Goal: Information Seeking & Learning: Learn about a topic

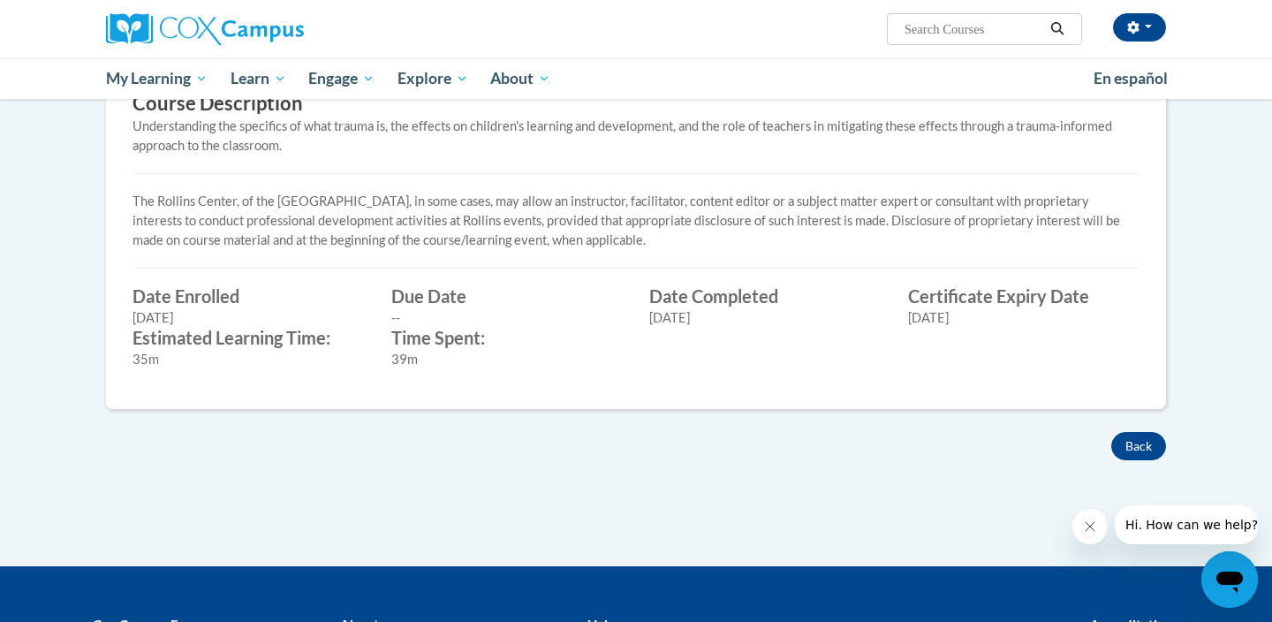
scroll to position [568, 0]
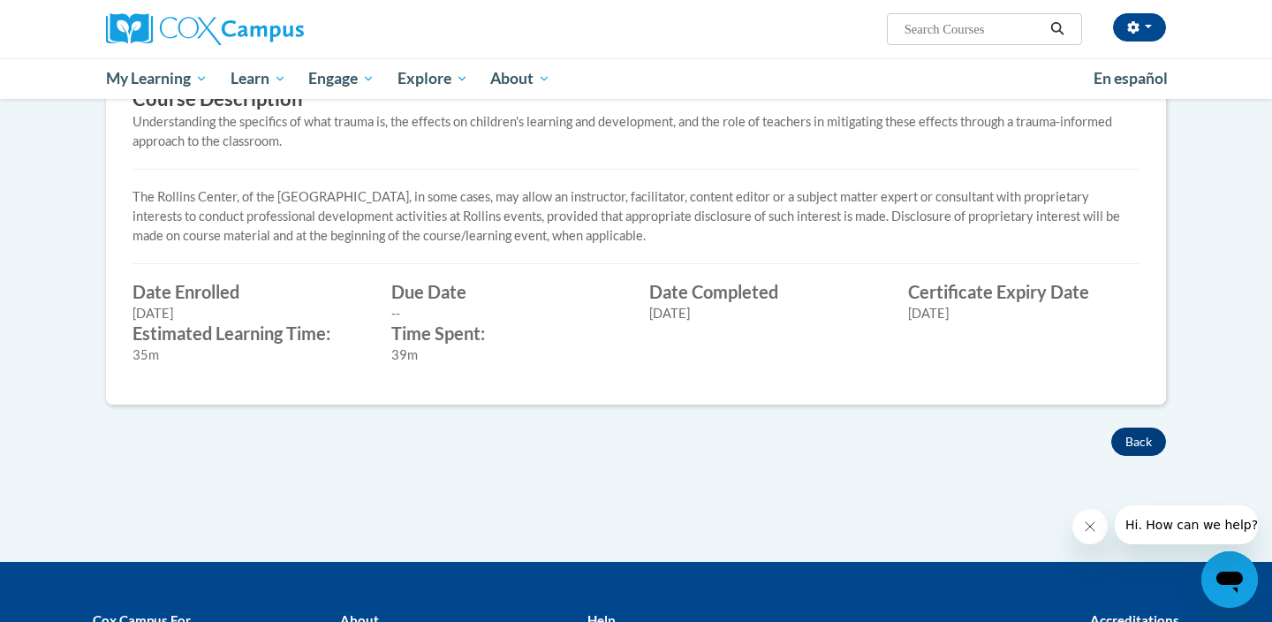
click at [1133, 432] on button "Back" at bounding box center [1138, 441] width 55 height 28
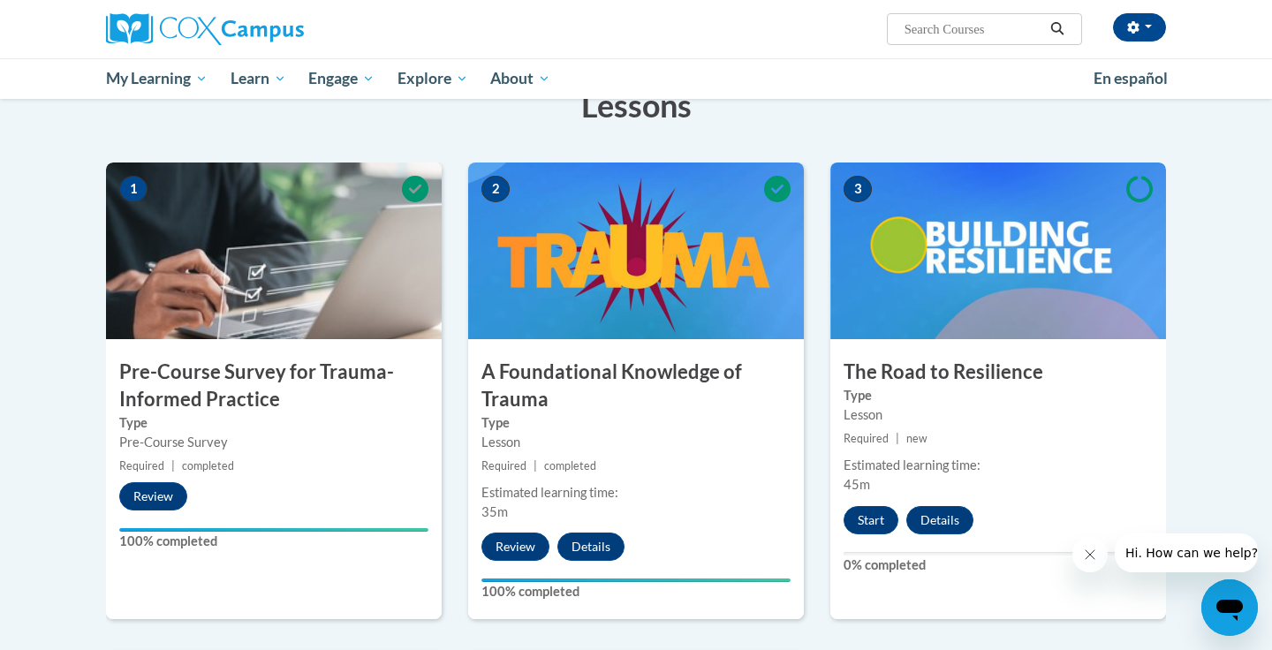
scroll to position [299, 0]
click at [872, 521] on button "Start" at bounding box center [870, 520] width 55 height 28
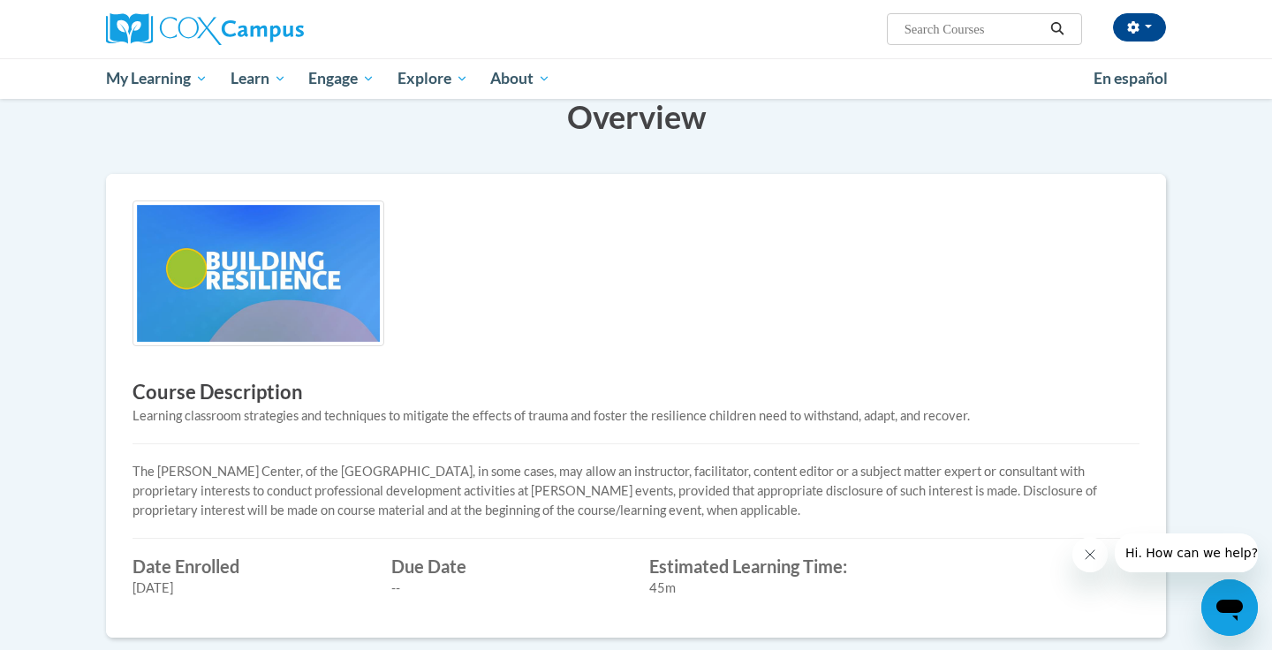
scroll to position [253, 0]
click at [359, 294] on img at bounding box center [258, 274] width 252 height 146
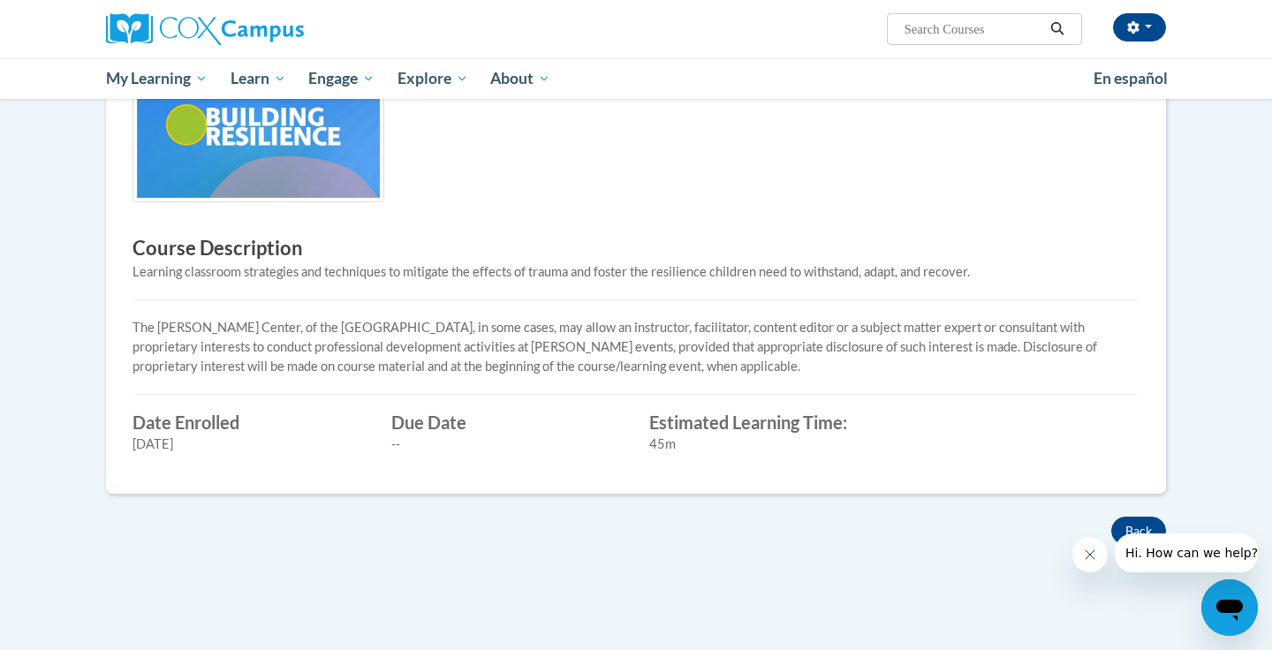
scroll to position [419, 0]
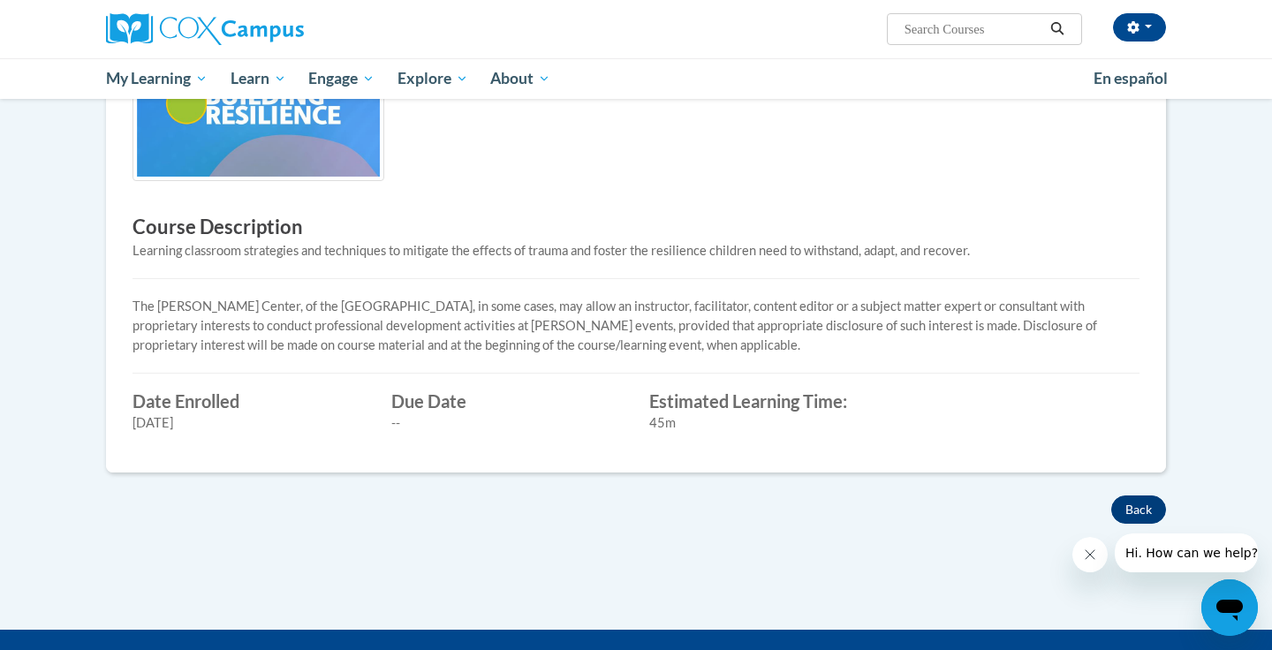
click at [1132, 503] on button "Back" at bounding box center [1138, 509] width 55 height 28
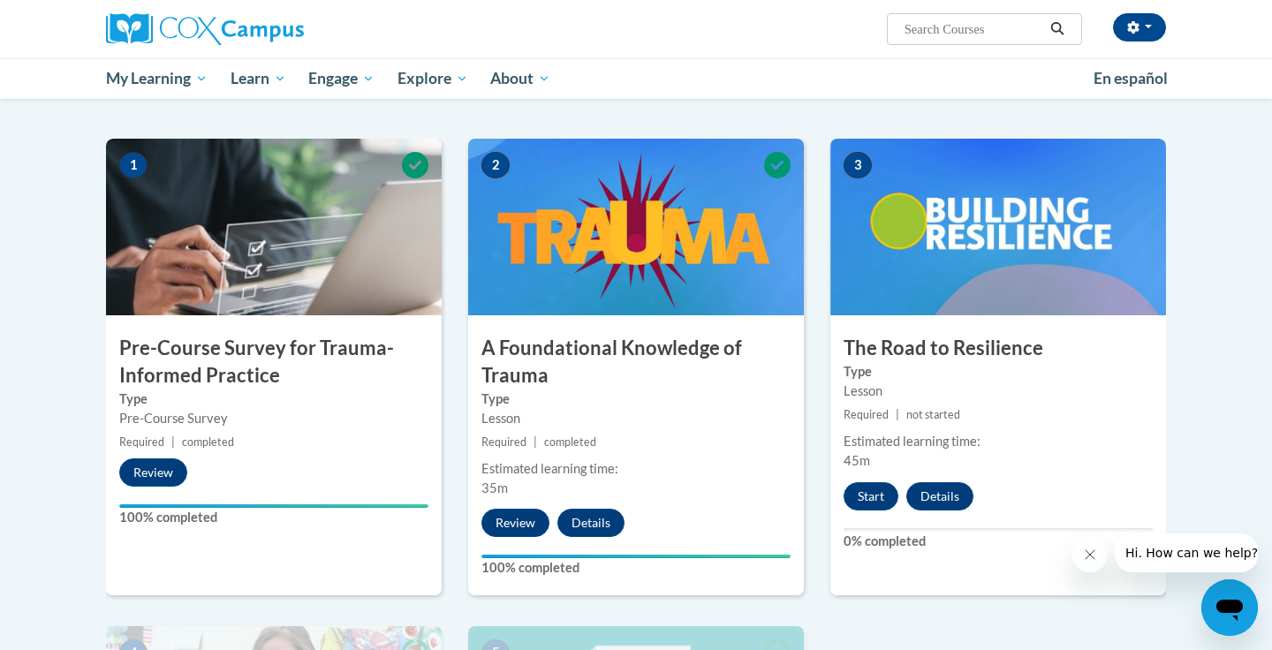
scroll to position [327, 0]
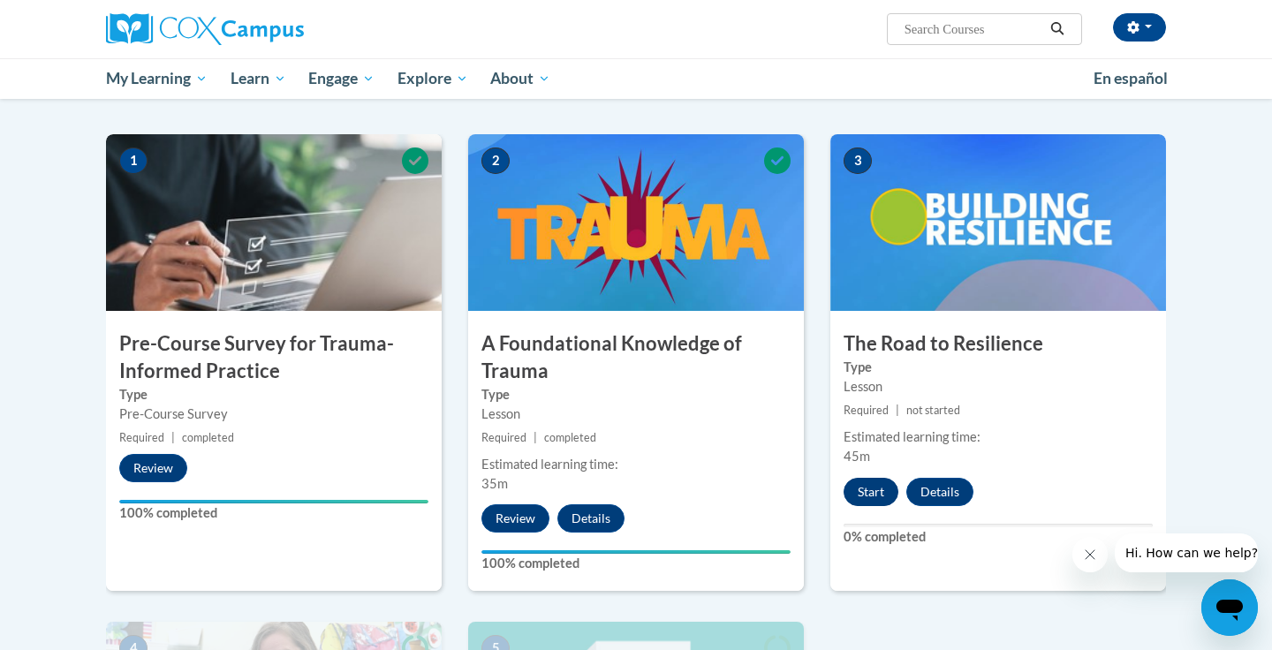
click at [857, 494] on button "Start" at bounding box center [870, 492] width 55 height 28
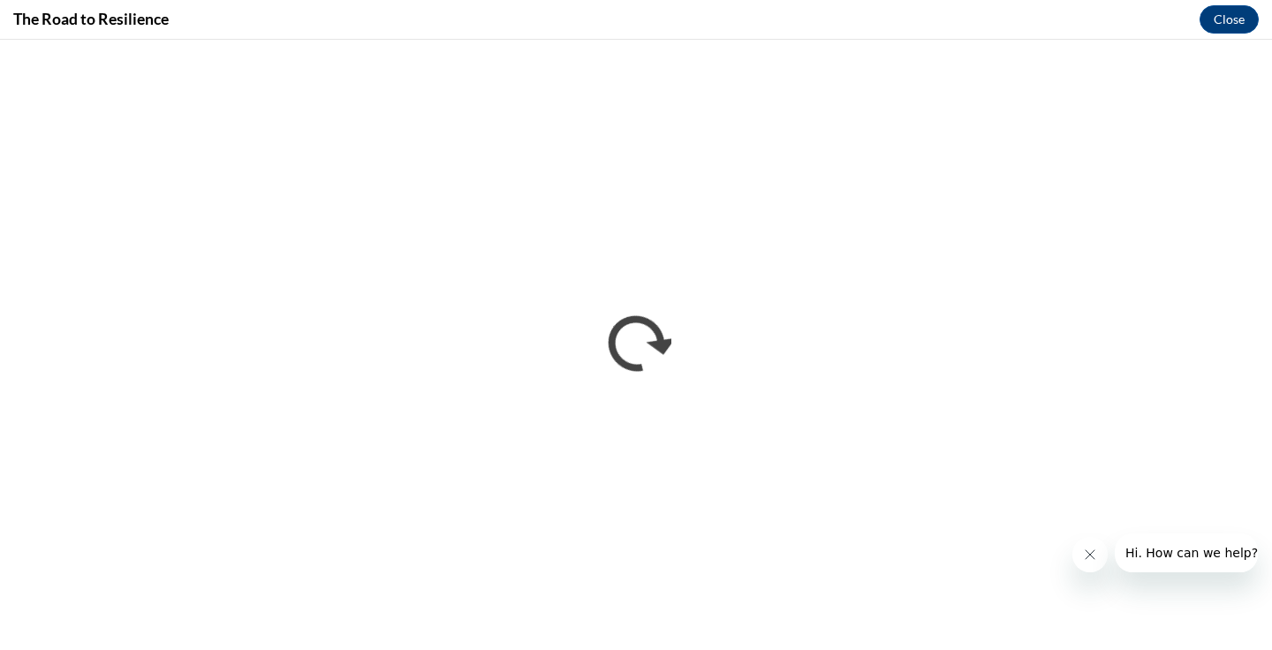
scroll to position [0, 0]
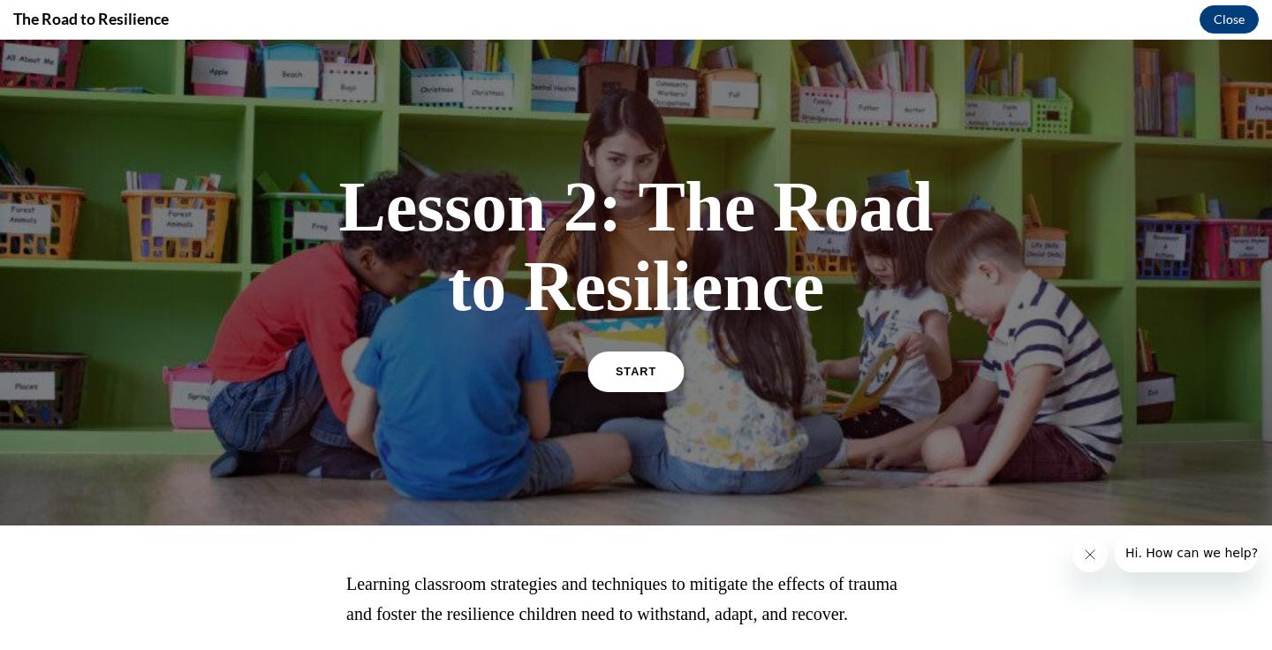
click at [613, 384] on link "START" at bounding box center [635, 371] width 96 height 41
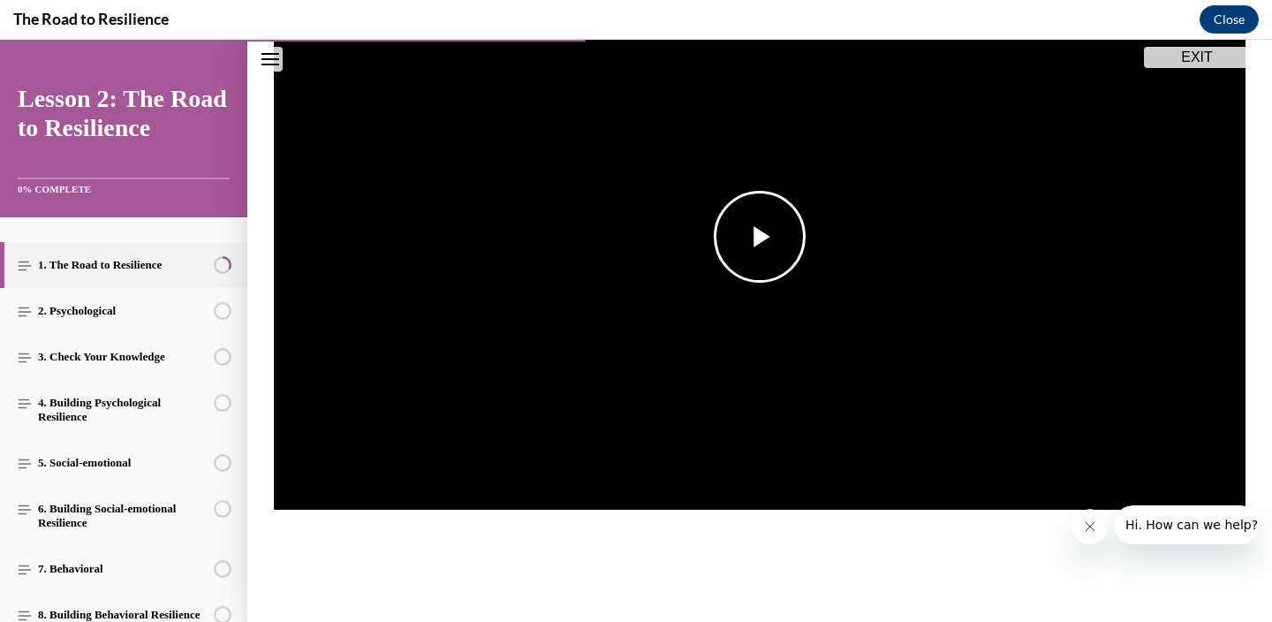
scroll to position [269, 0]
click at [760, 238] on span "Video player" at bounding box center [760, 238] width 0 height 0
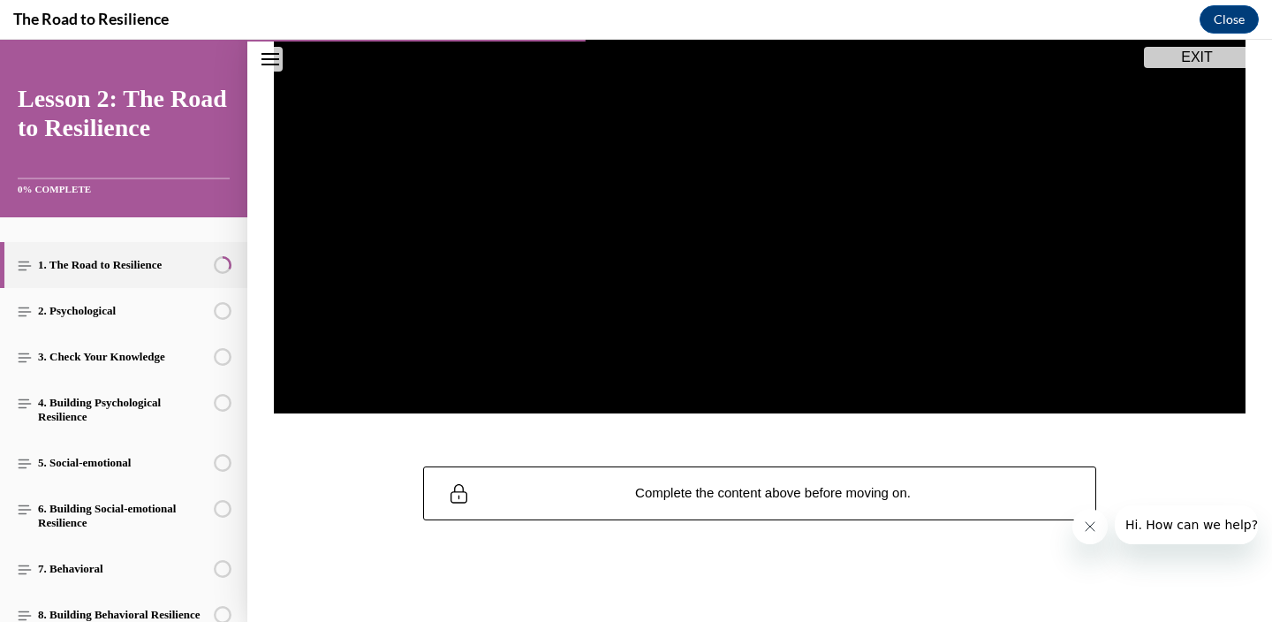
scroll to position [444, 0]
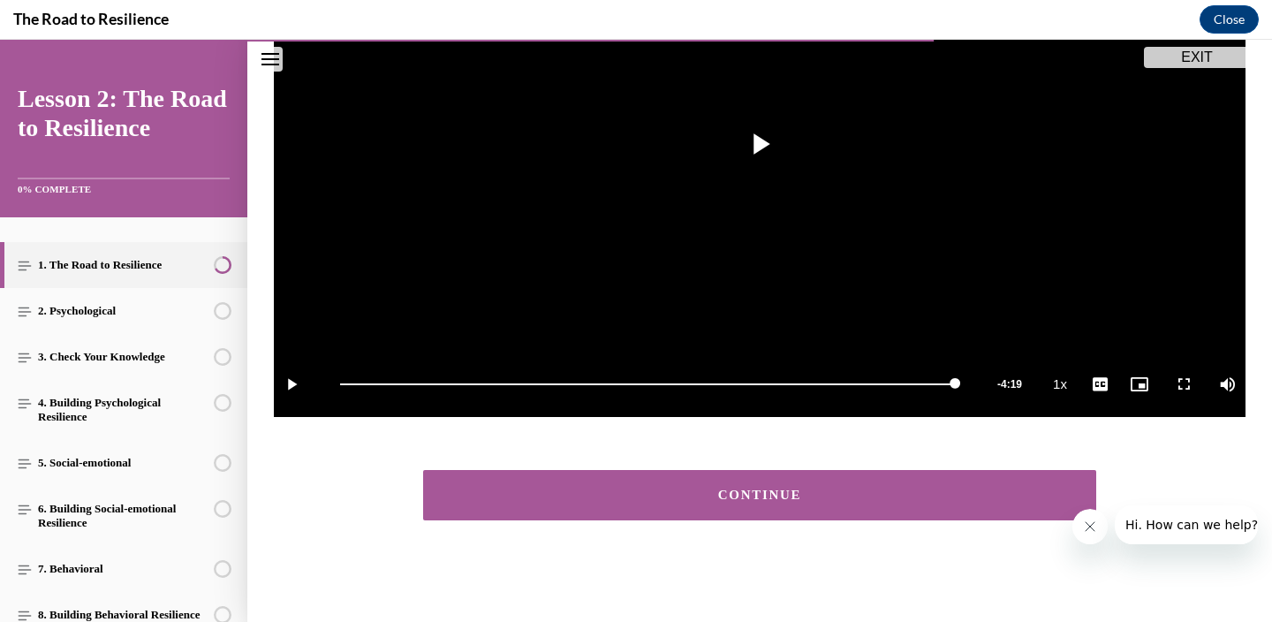
click at [612, 507] on button "CONTINUE" at bounding box center [759, 495] width 673 height 50
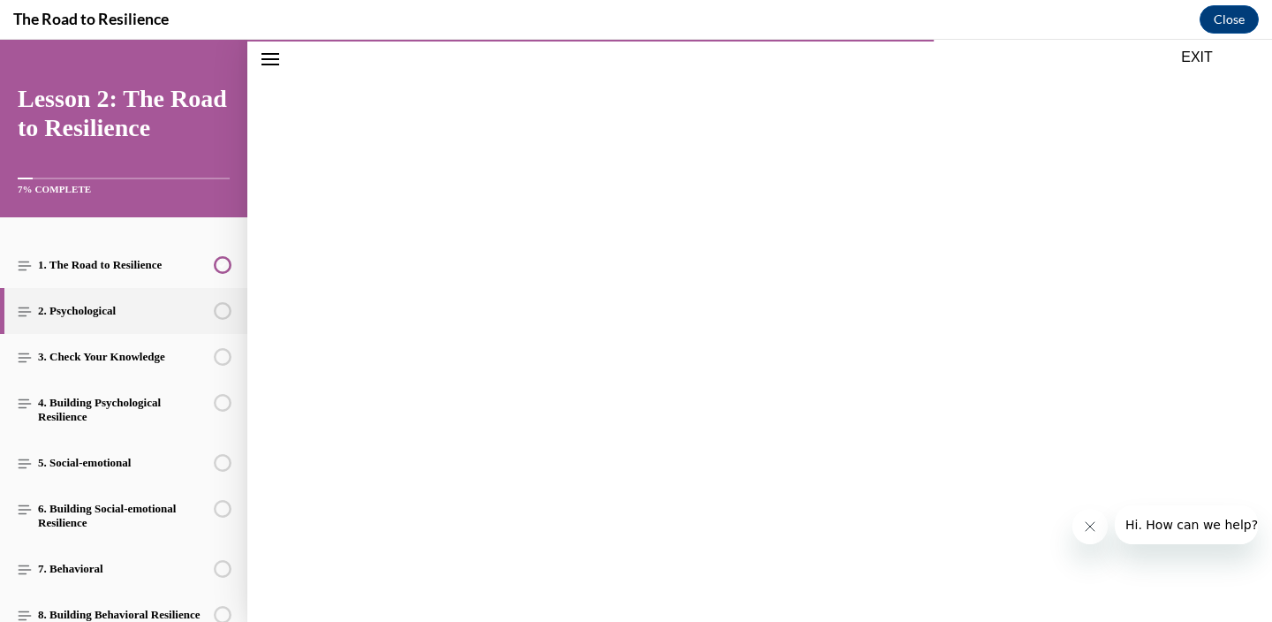
scroll to position [391, 0]
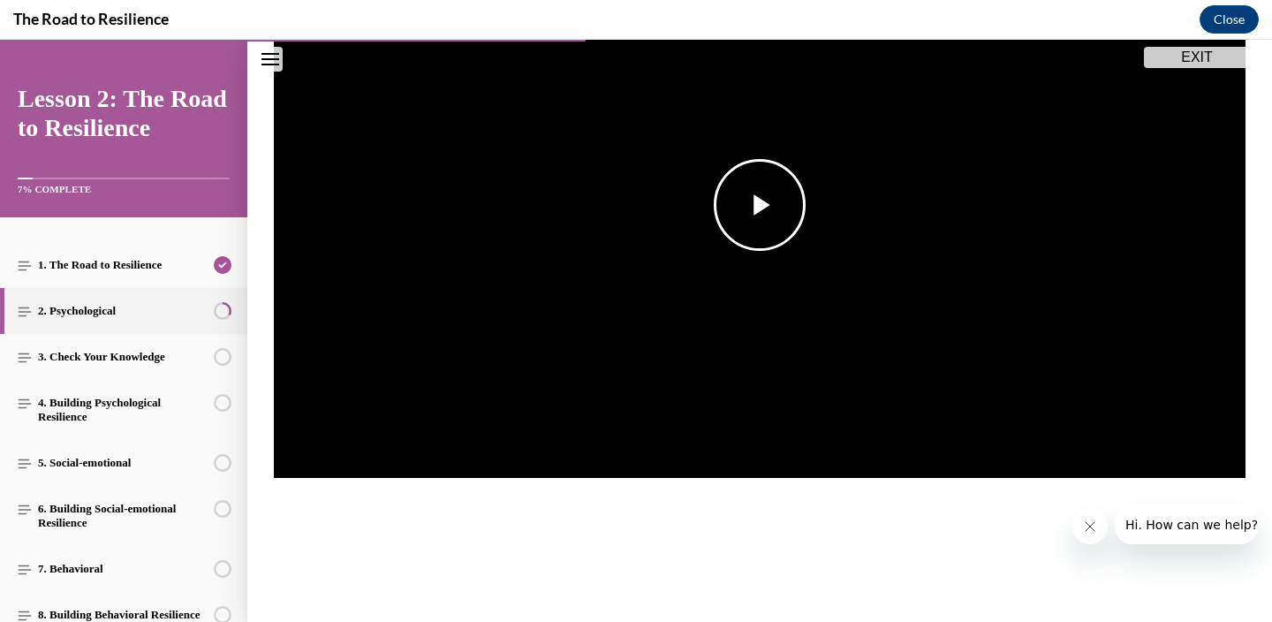
click at [760, 205] on span "Video player" at bounding box center [760, 205] width 0 height 0
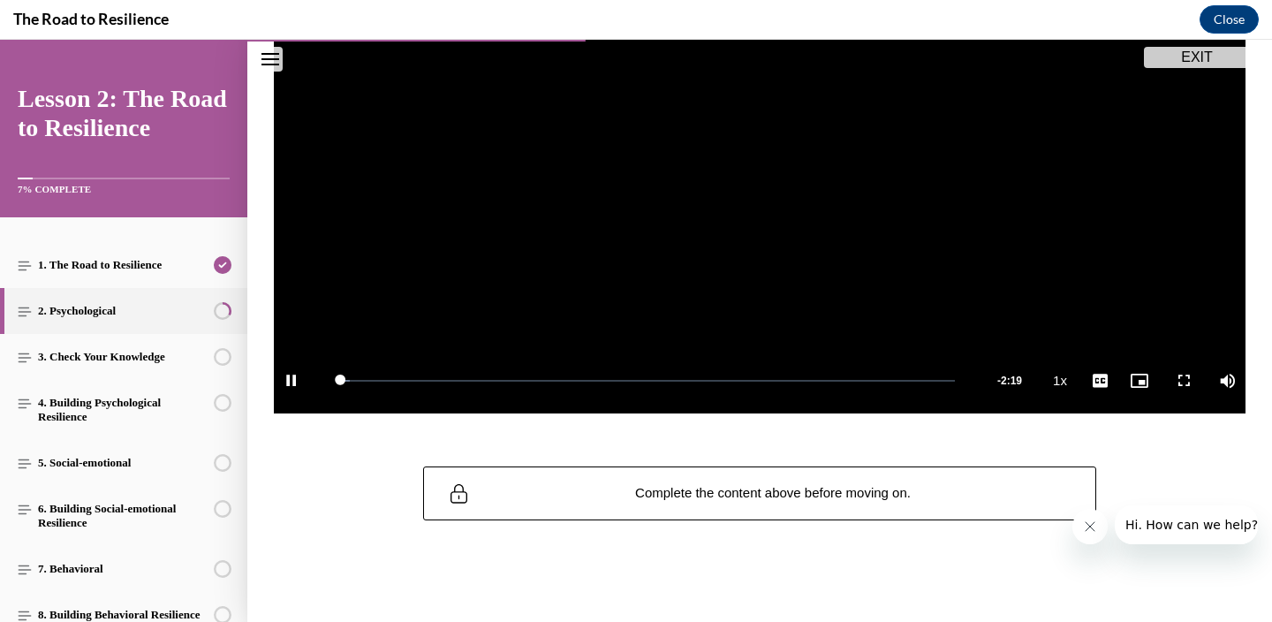
scroll to position [444, 0]
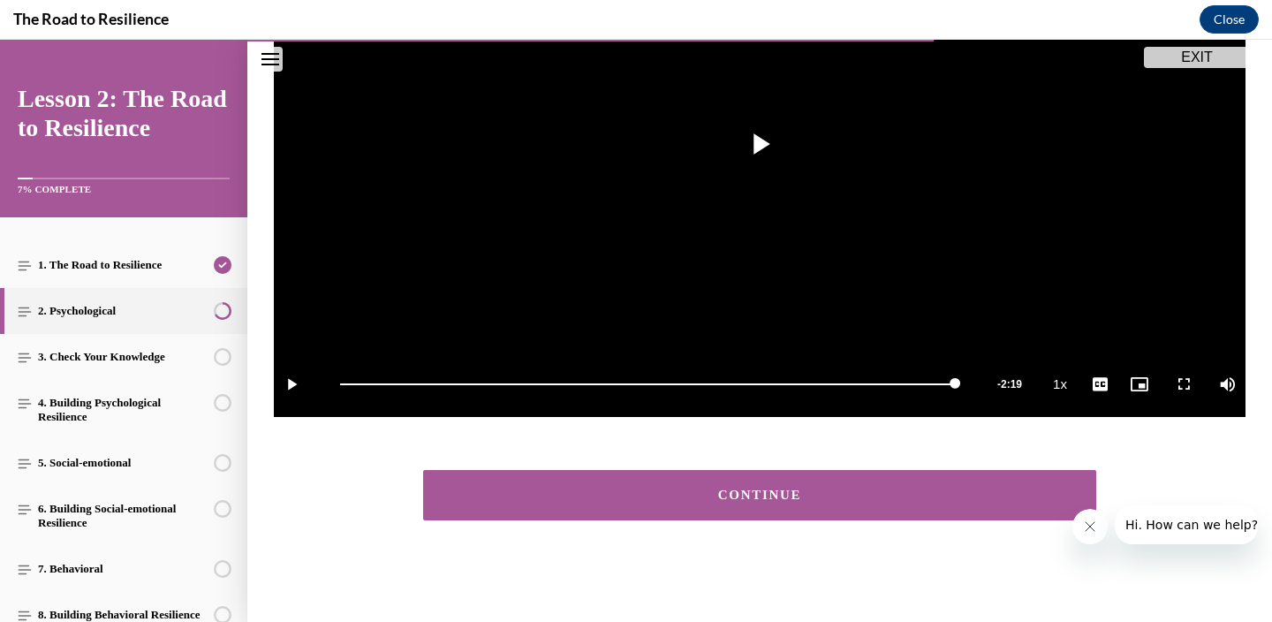
click at [684, 481] on button "CONTINUE" at bounding box center [759, 495] width 673 height 50
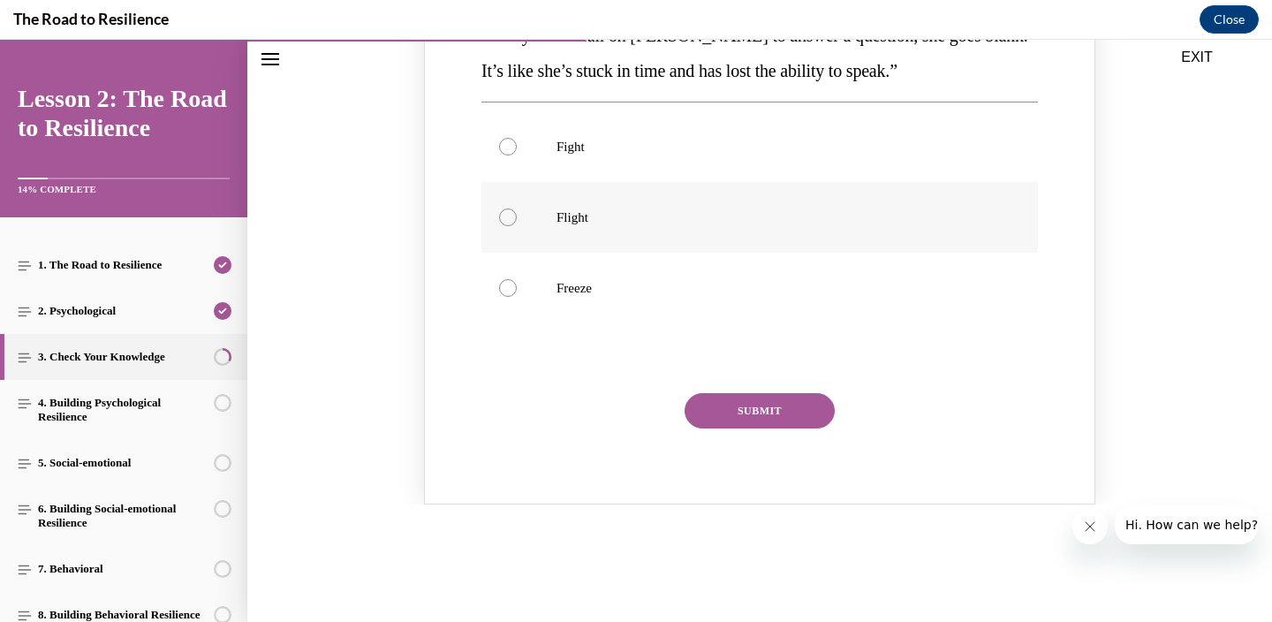
scroll to position [349, 0]
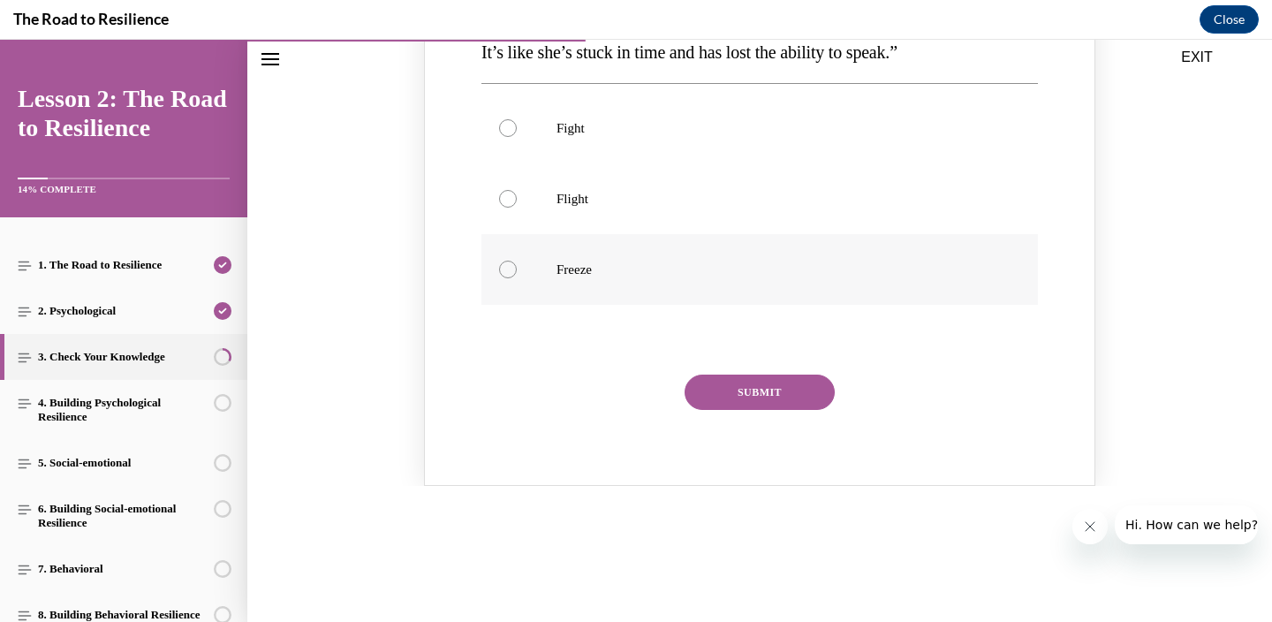
click at [589, 305] on label "Freeze" at bounding box center [759, 269] width 556 height 71
click at [517, 278] on input "Freeze" at bounding box center [508, 270] width 18 height 18
radio input "true"
click at [760, 410] on button "SUBMIT" at bounding box center [759, 391] width 150 height 35
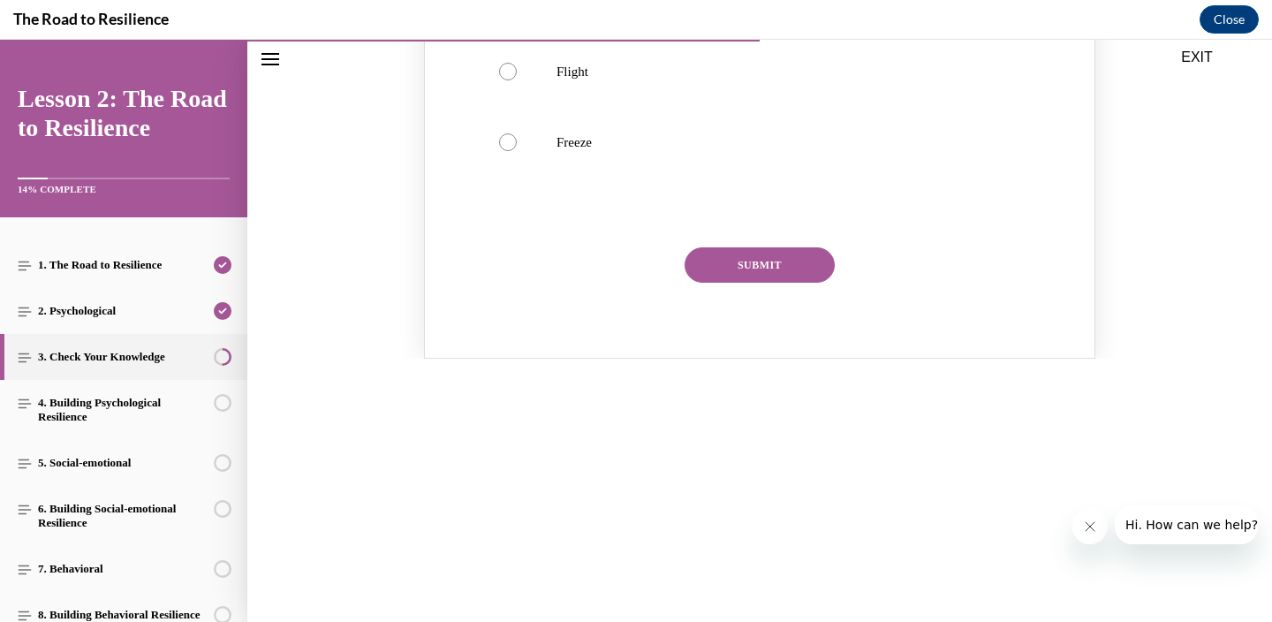
scroll to position [1202, 0]
radio input "true"
click at [823, 274] on button "SUBMIT" at bounding box center [759, 255] width 150 height 35
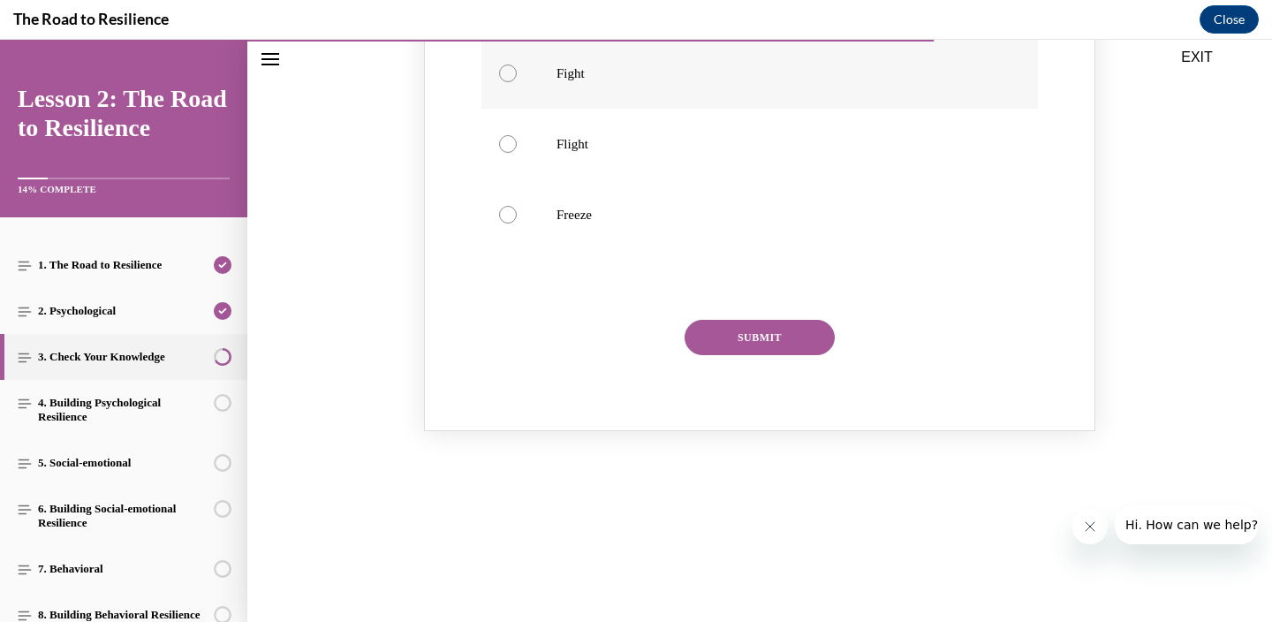
scroll to position [2017, 0]
click at [605, 153] on p "Flight" at bounding box center [774, 144] width 437 height 18
click at [517, 153] on input "Flight" at bounding box center [508, 144] width 18 height 18
radio input "true"
click at [756, 355] on button "SUBMIT" at bounding box center [759, 337] width 150 height 35
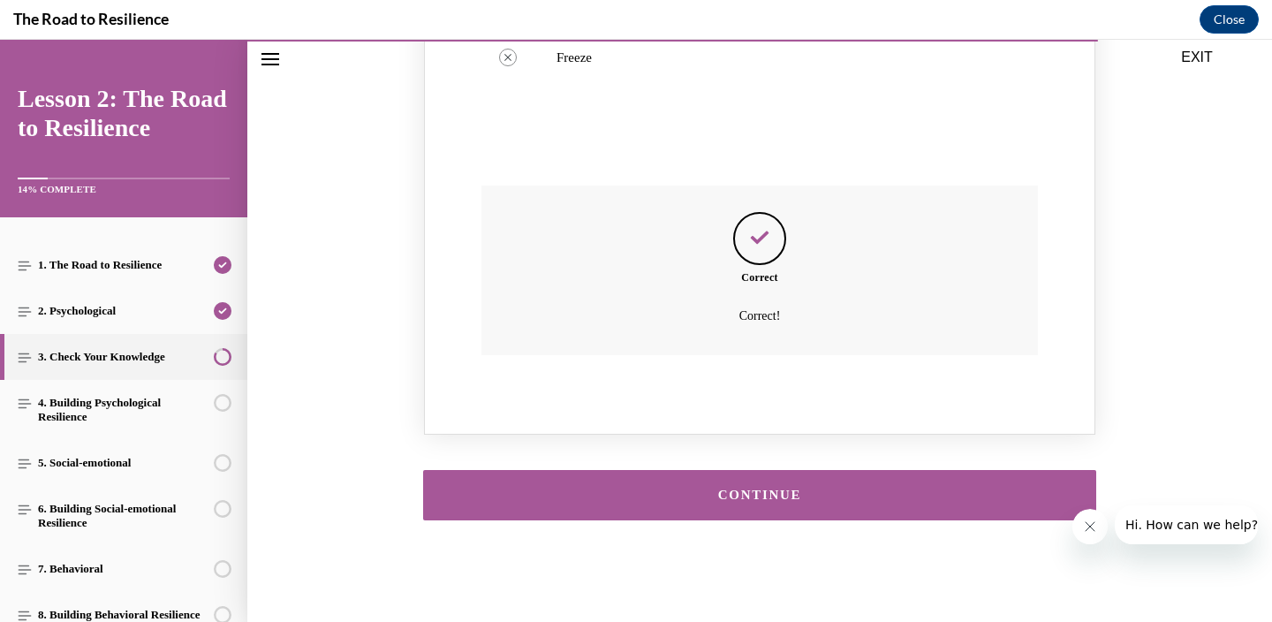
scroll to position [2475, 0]
click at [737, 498] on div "CONTINUE" at bounding box center [759, 494] width 618 height 13
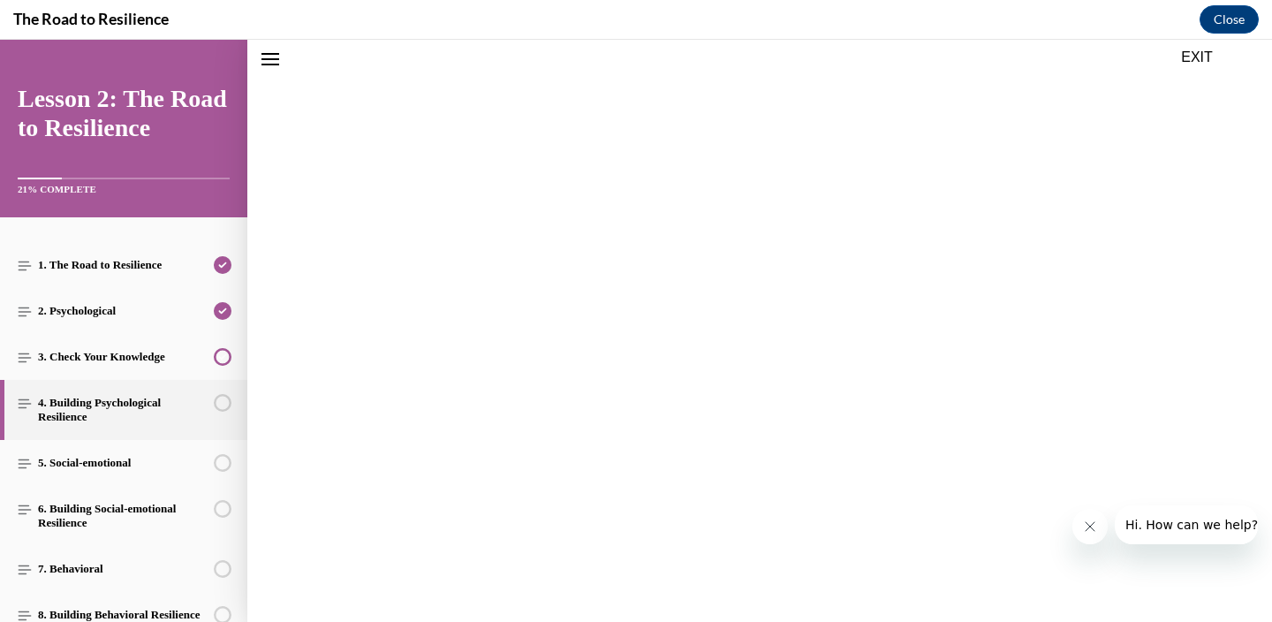
scroll to position [2421, 0]
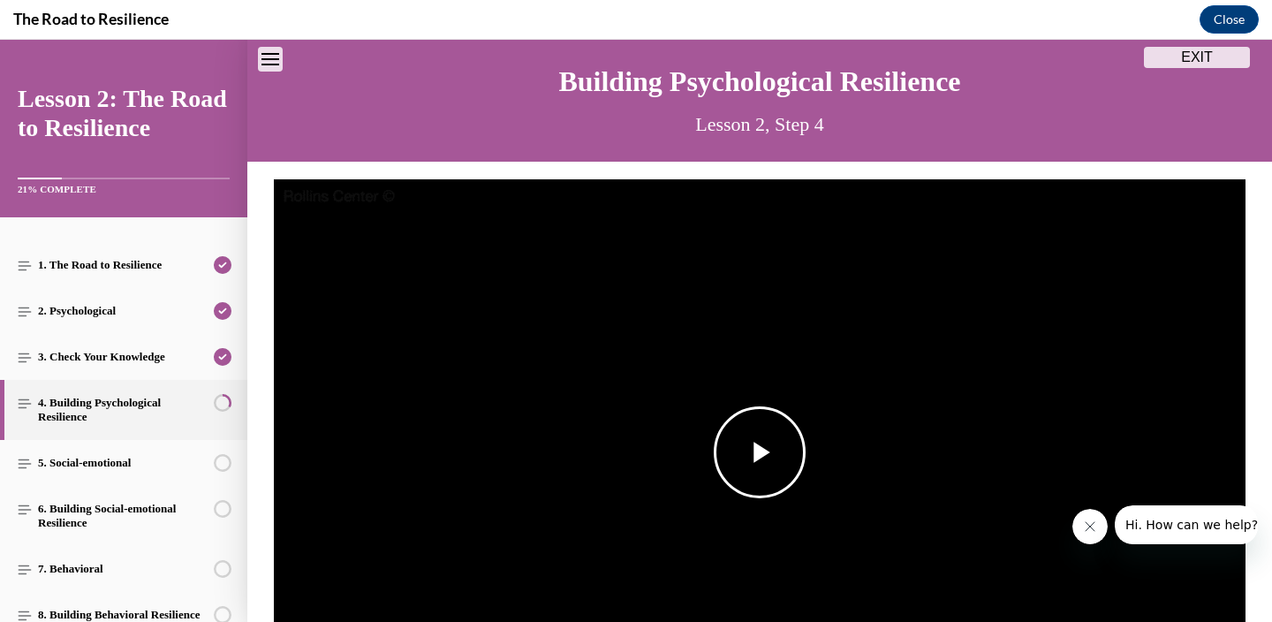
click at [760, 452] on span "Video player" at bounding box center [760, 452] width 0 height 0
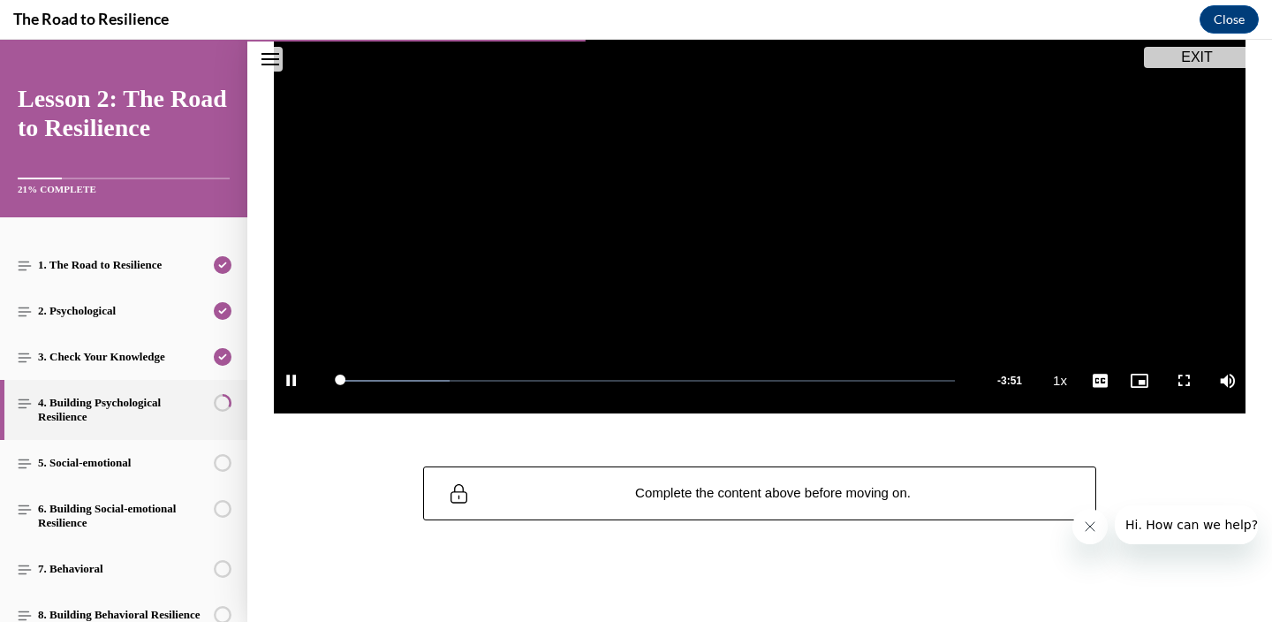
scroll to position [444, 0]
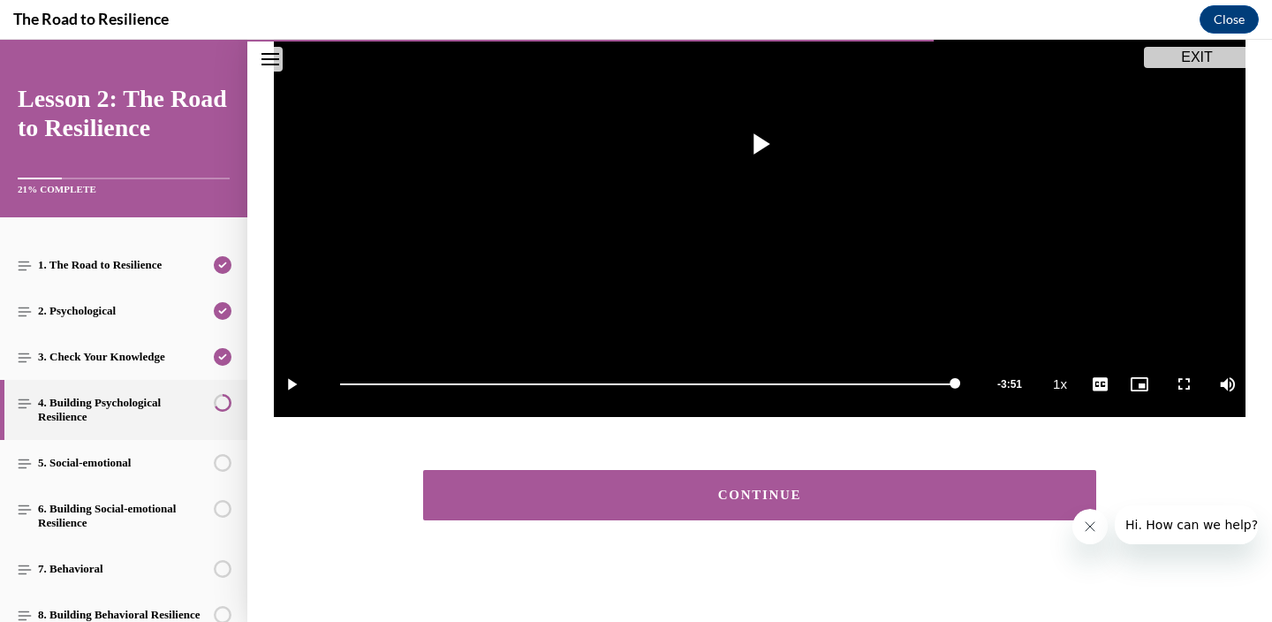
click at [743, 525] on div "CONTINUE" at bounding box center [759, 495] width 1024 height 86
click at [745, 507] on button "CONTINUE" at bounding box center [759, 495] width 673 height 50
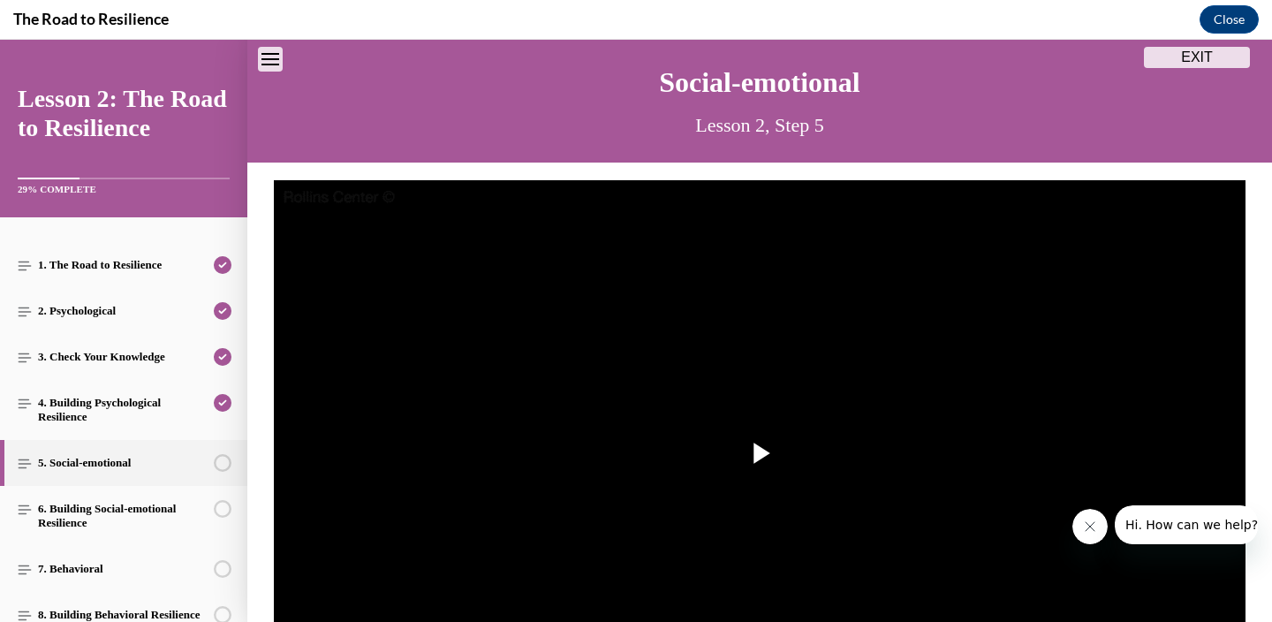
scroll to position [55, 0]
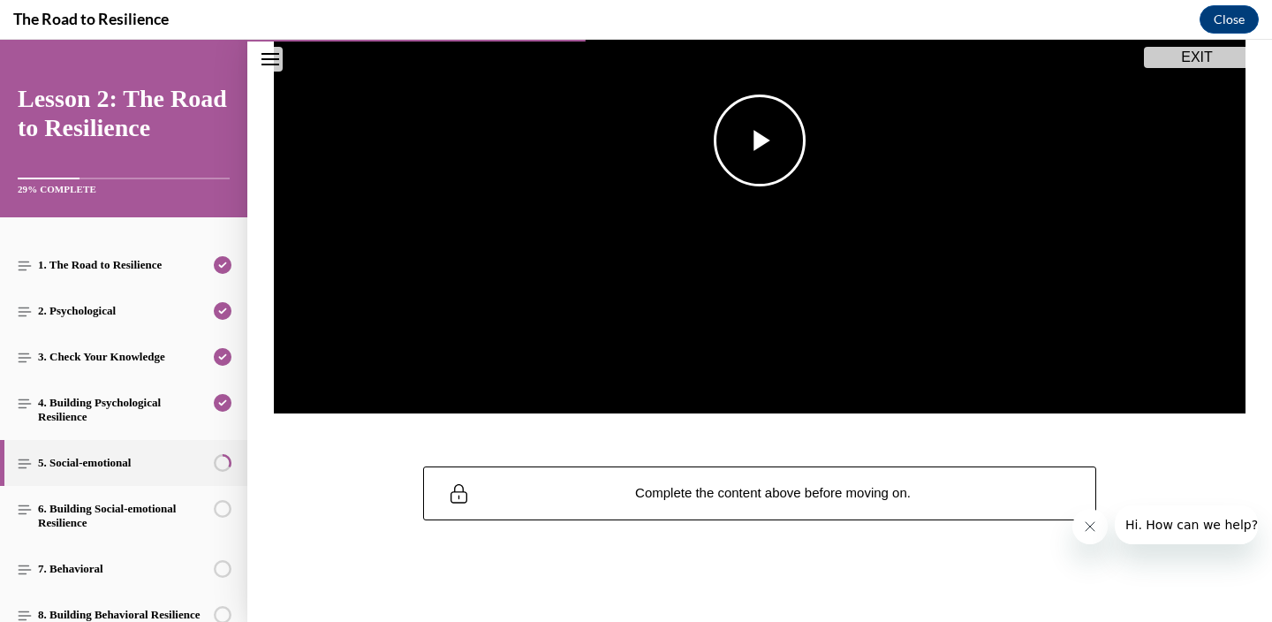
click at [760, 140] on span "Video player" at bounding box center [760, 140] width 0 height 0
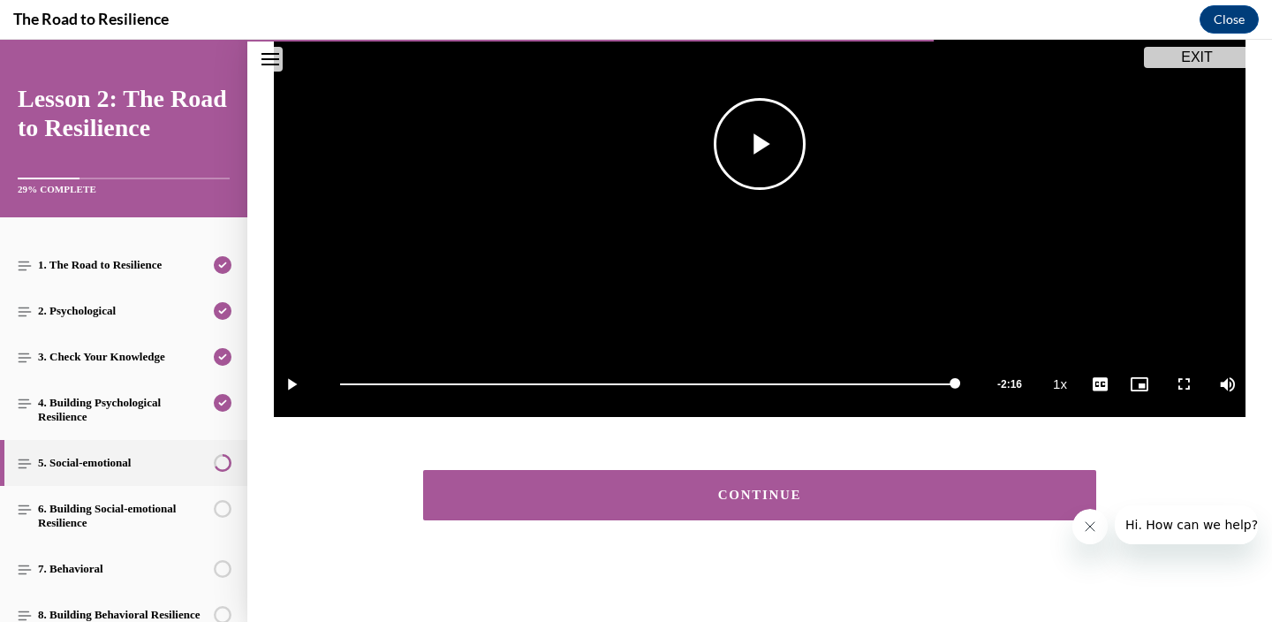
scroll to position [445, 0]
click at [644, 506] on button "CONTINUE" at bounding box center [759, 495] width 673 height 50
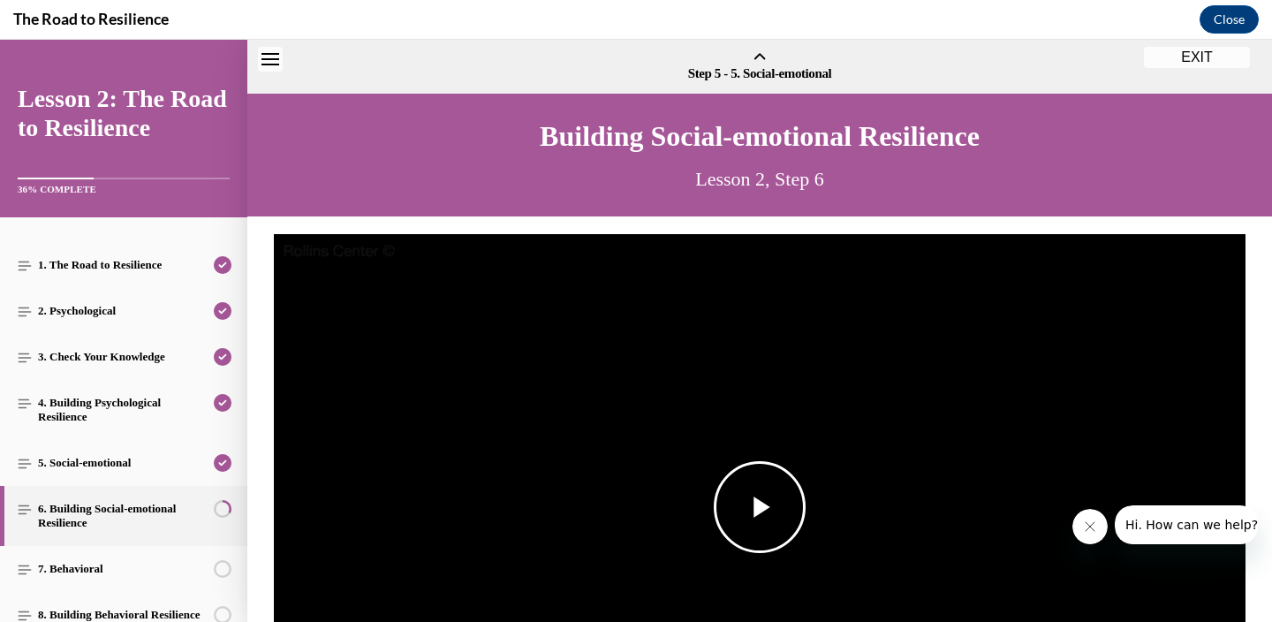
scroll to position [55, 0]
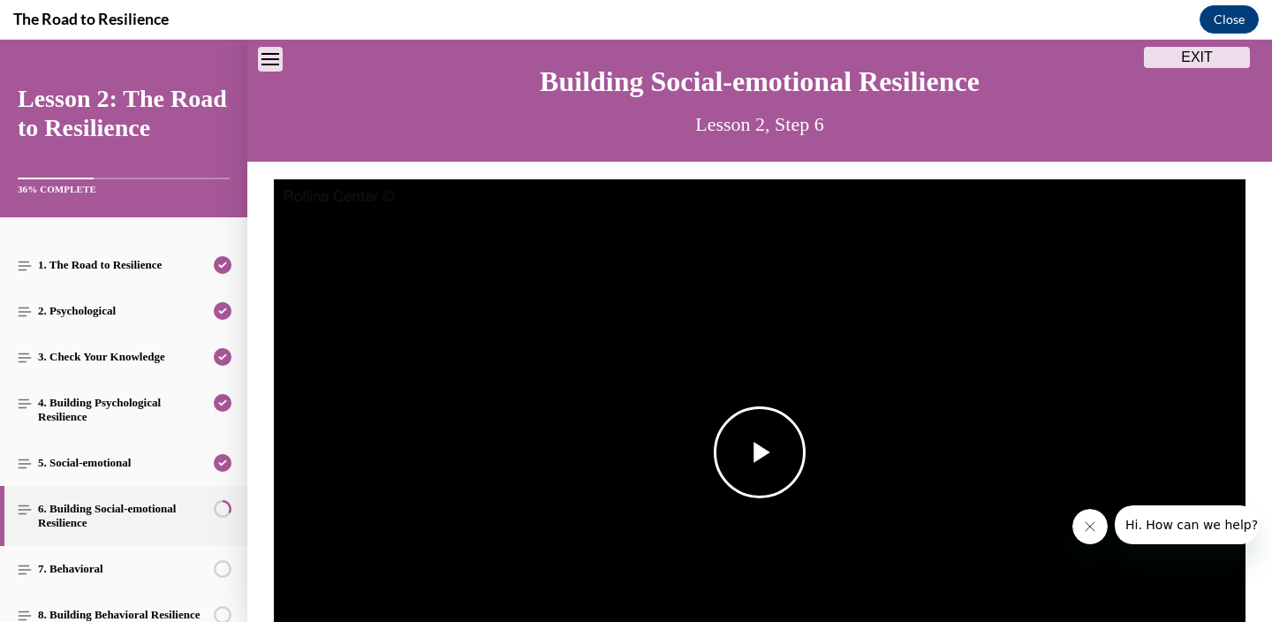
click at [760, 452] on span "Video player" at bounding box center [760, 452] width 0 height 0
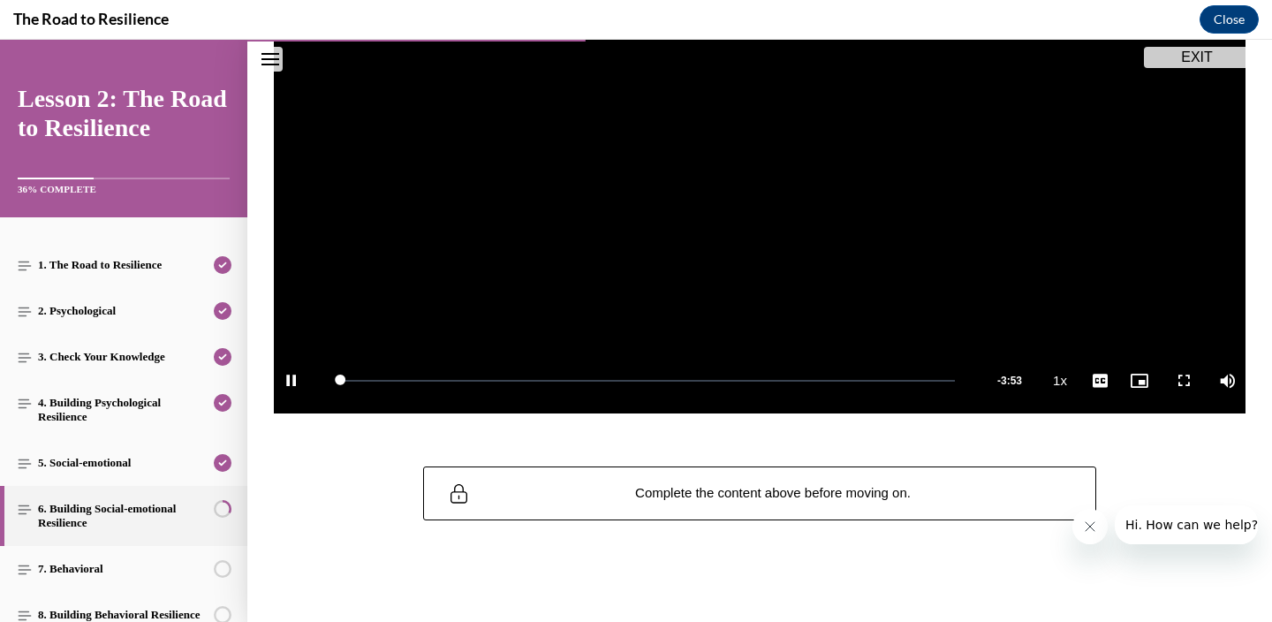
scroll to position [444, 0]
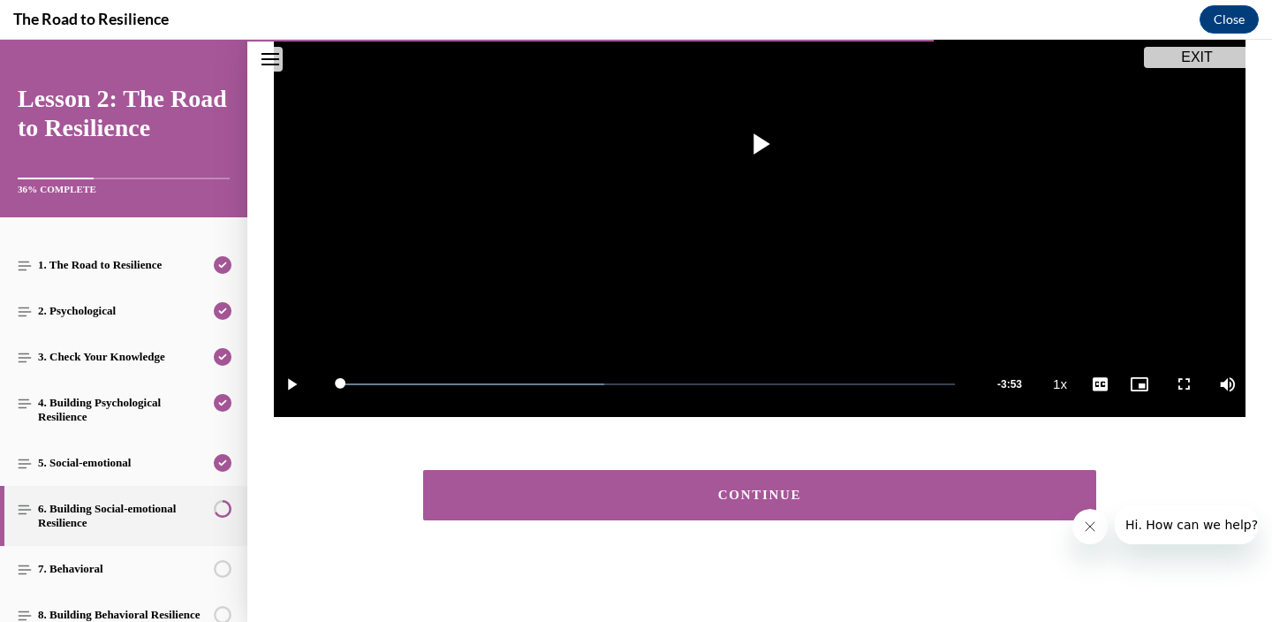
click at [716, 472] on button "CONTINUE" at bounding box center [759, 495] width 673 height 50
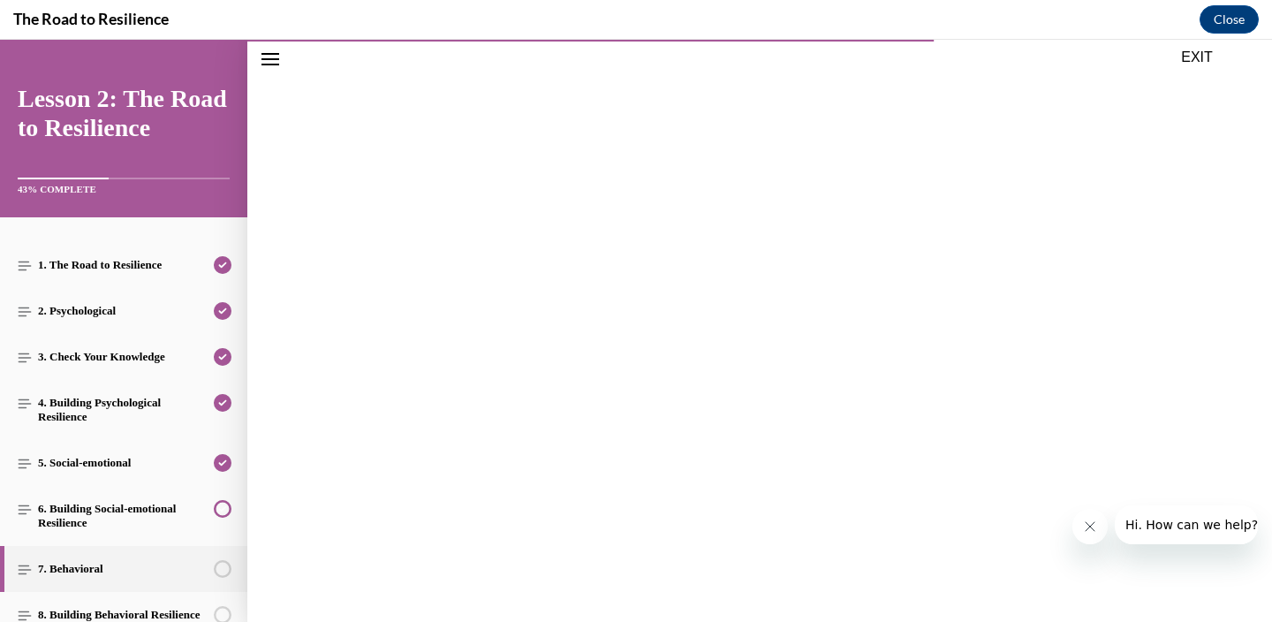
scroll to position [391, 0]
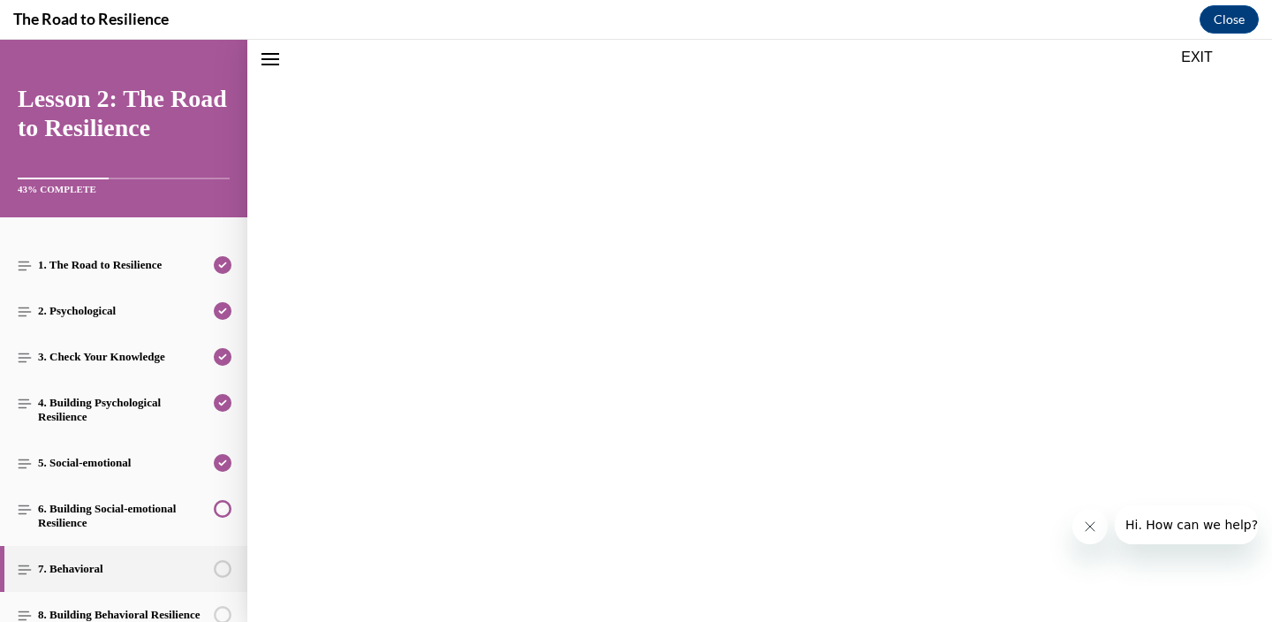
click at [716, 472] on img "Video player" at bounding box center [759, 427] width 971 height 547
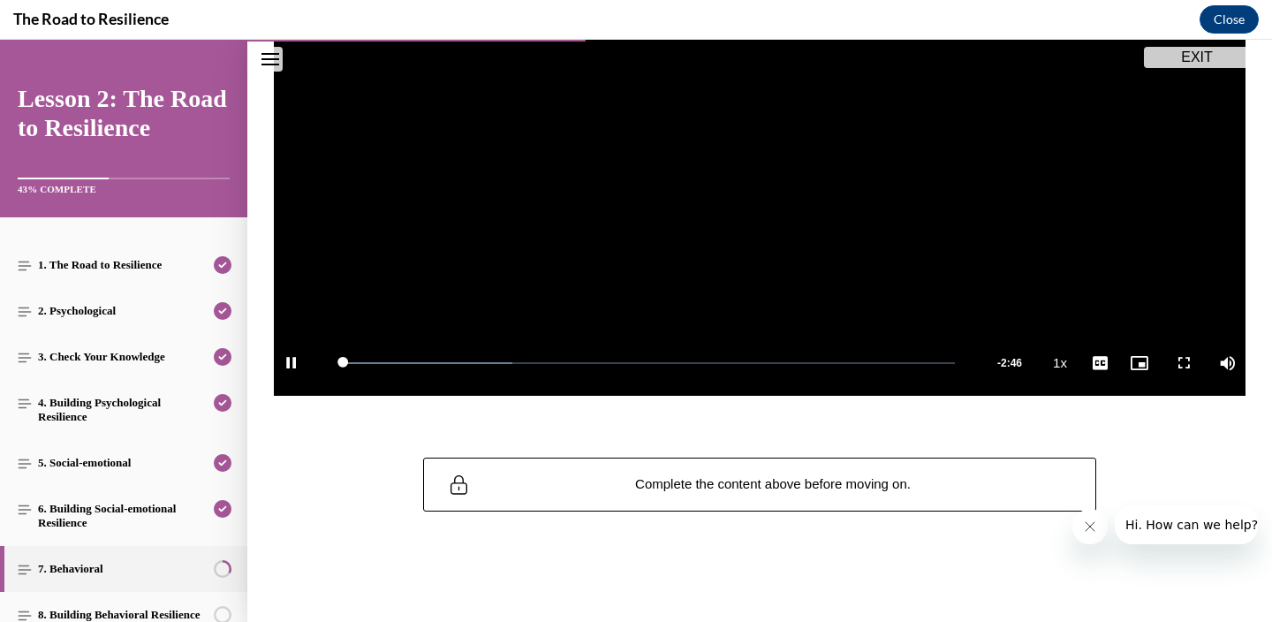
scroll to position [462, 0]
click at [716, 472] on div "Complete the content above before moving on." at bounding box center [759, 484] width 673 height 54
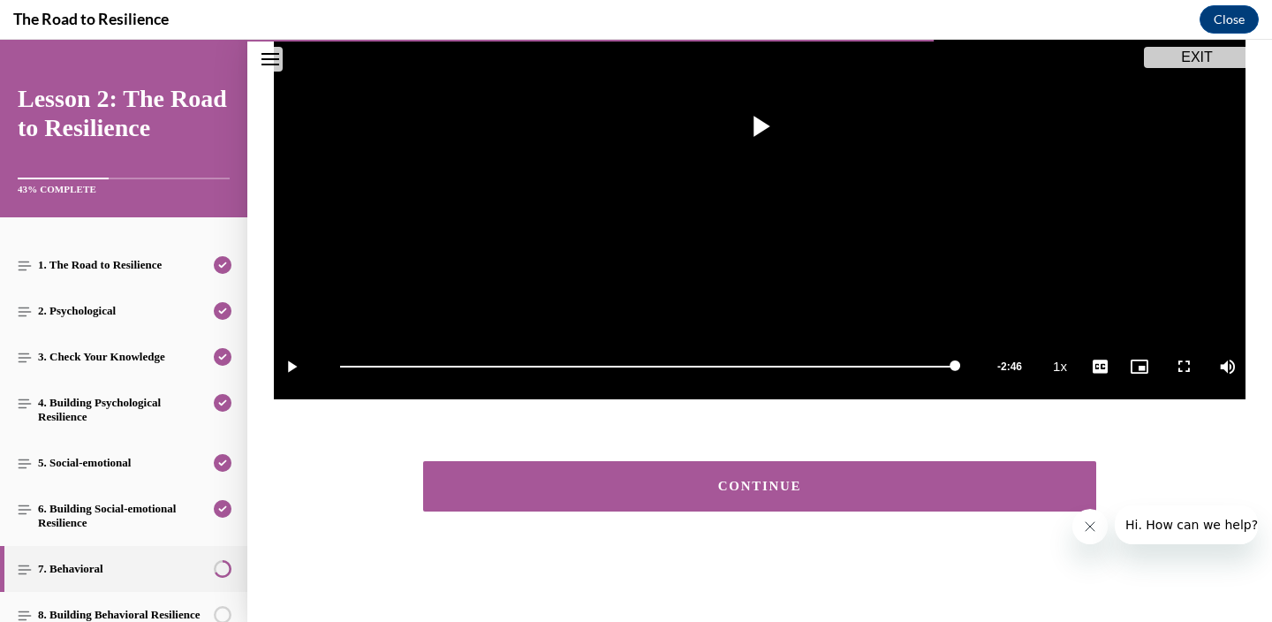
click at [718, 480] on div "CONTINUE" at bounding box center [759, 486] width 618 height 13
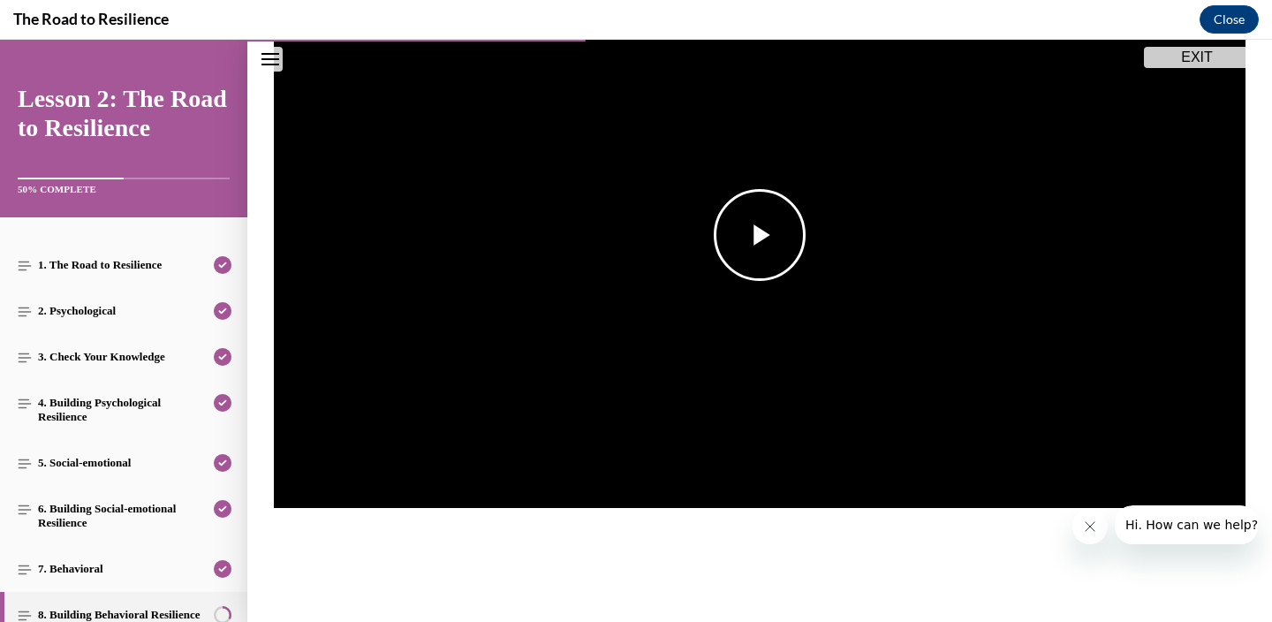
scroll to position [353, 0]
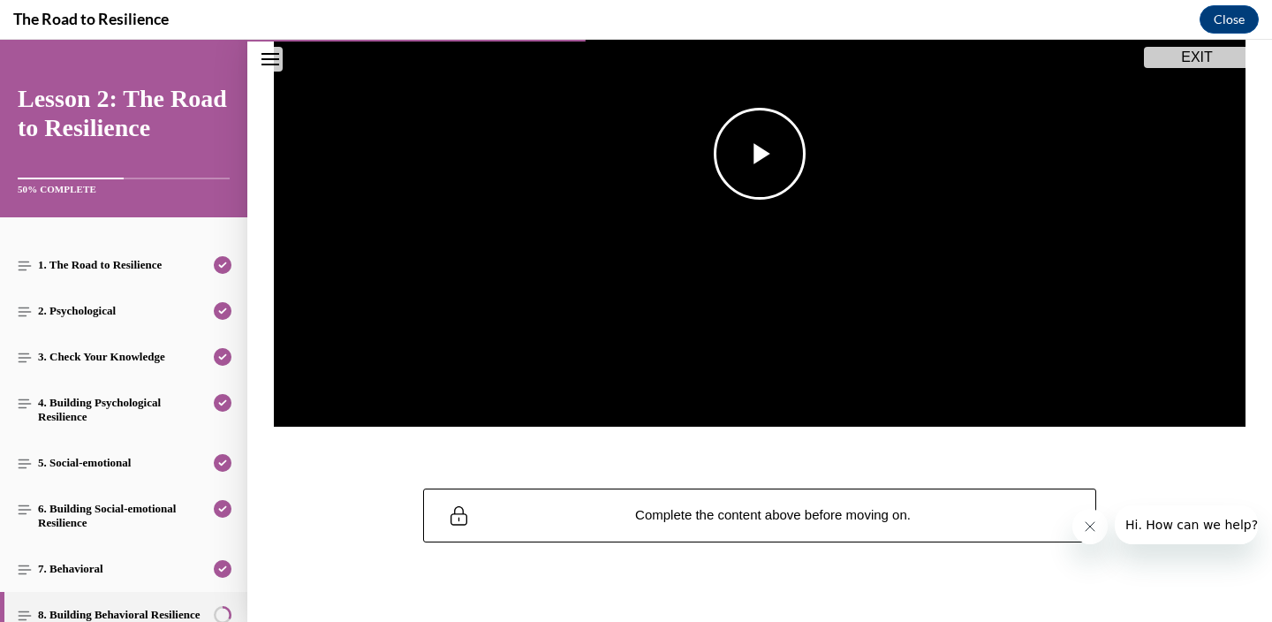
click at [760, 154] on span "Video player" at bounding box center [760, 154] width 0 height 0
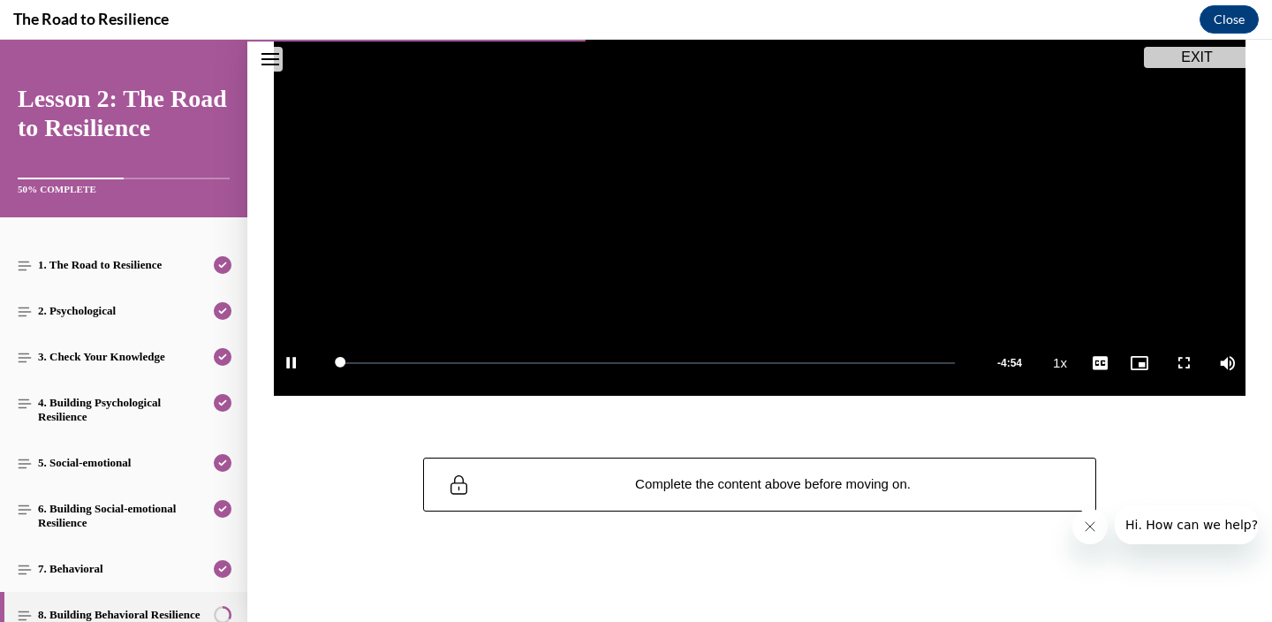
scroll to position [462, 0]
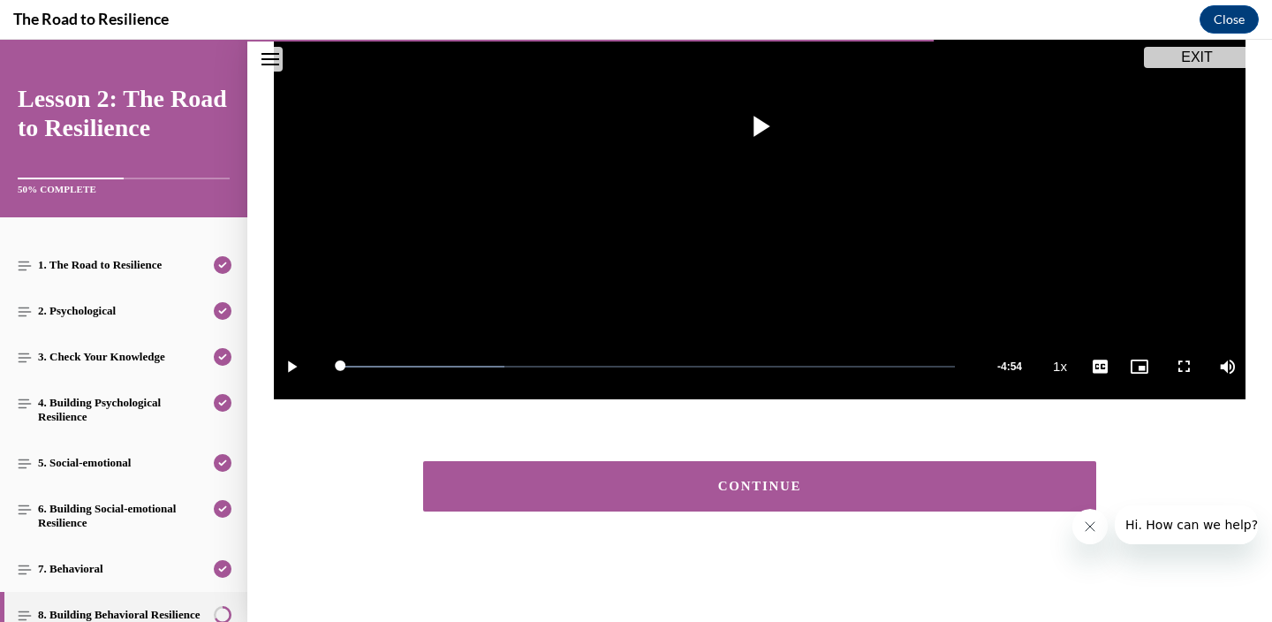
click at [708, 489] on div "CONTINUE" at bounding box center [759, 486] width 618 height 13
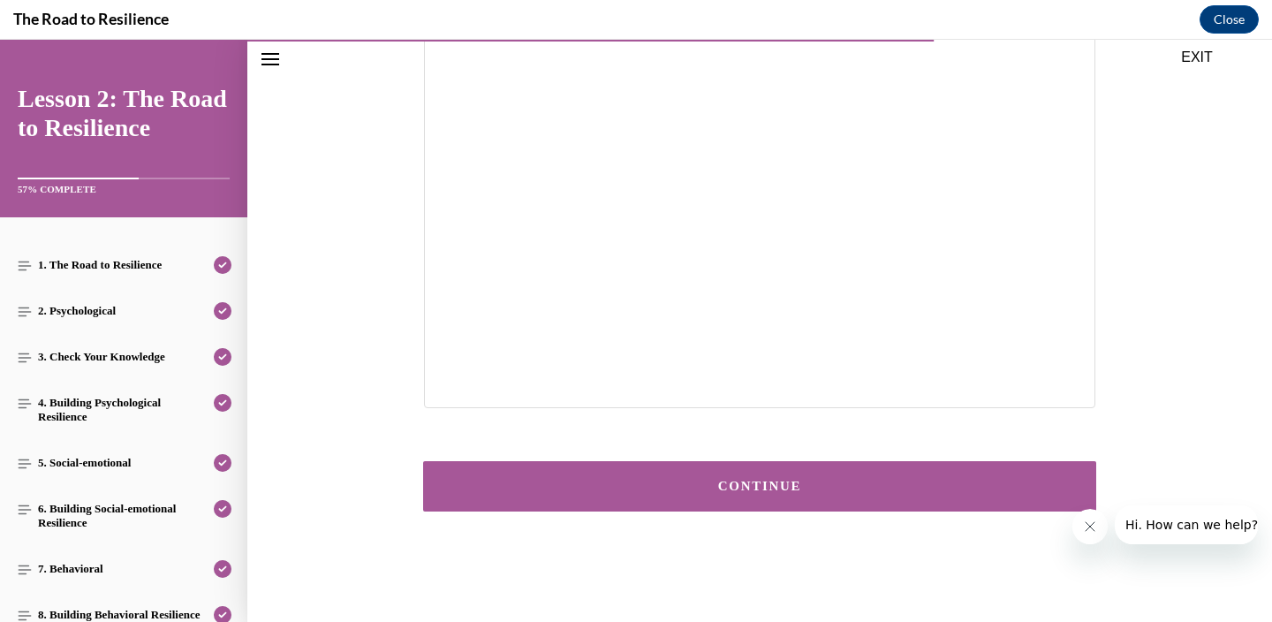
scroll to position [471, 0]
click at [867, 463] on button "CONTINUE" at bounding box center [759, 486] width 673 height 50
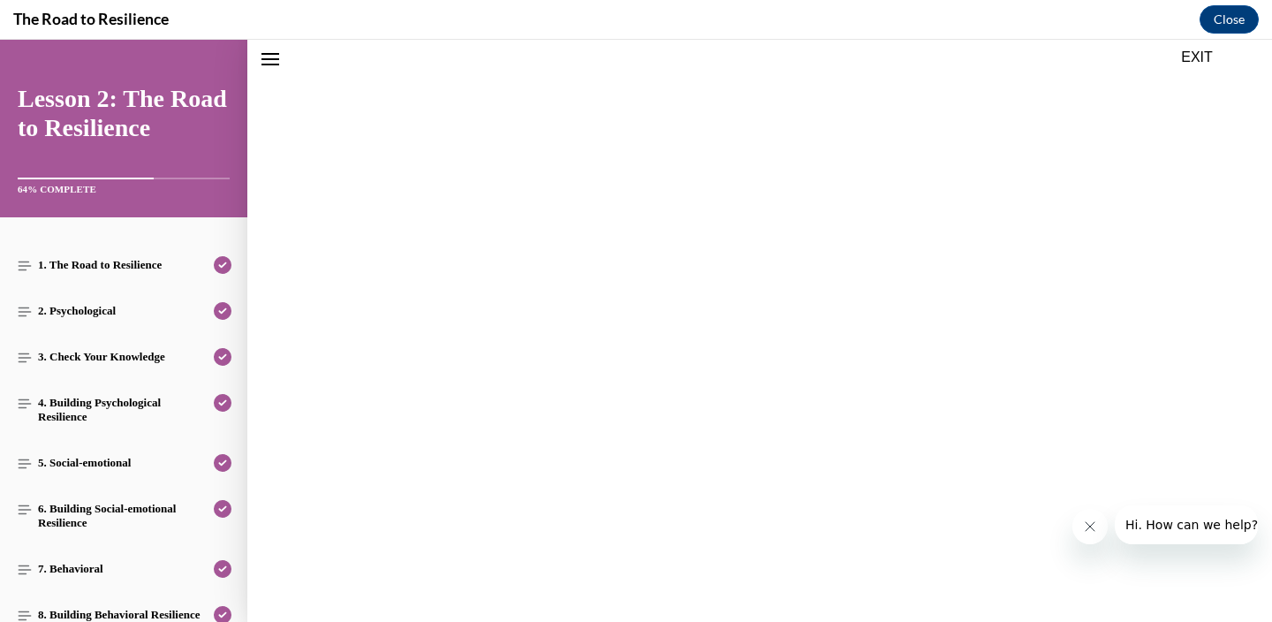
scroll to position [417, 0]
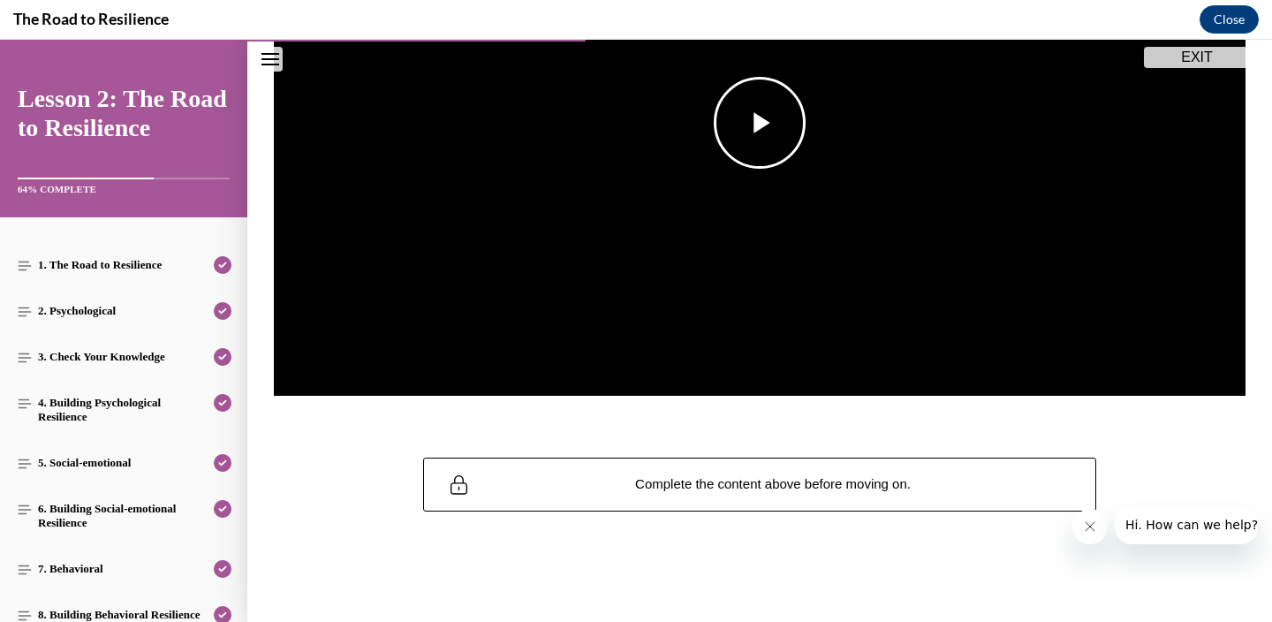
click at [760, 123] on span "Video player" at bounding box center [760, 123] width 0 height 0
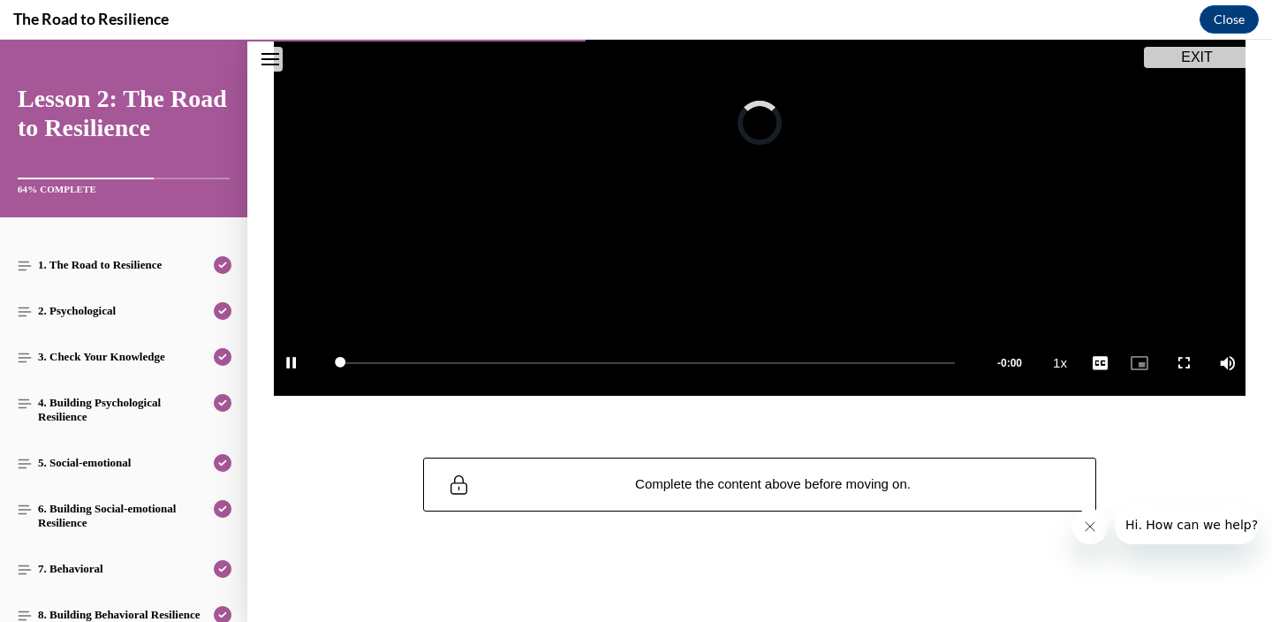
scroll to position [462, 0]
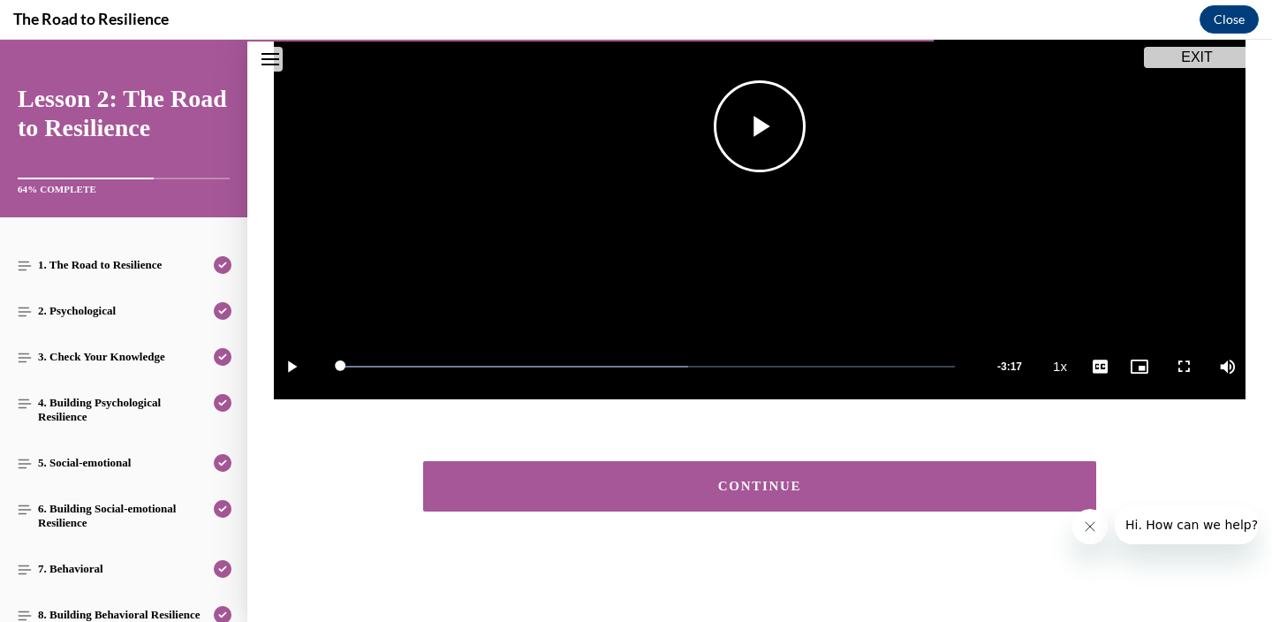
click at [760, 126] on span "Video player" at bounding box center [760, 126] width 0 height 0
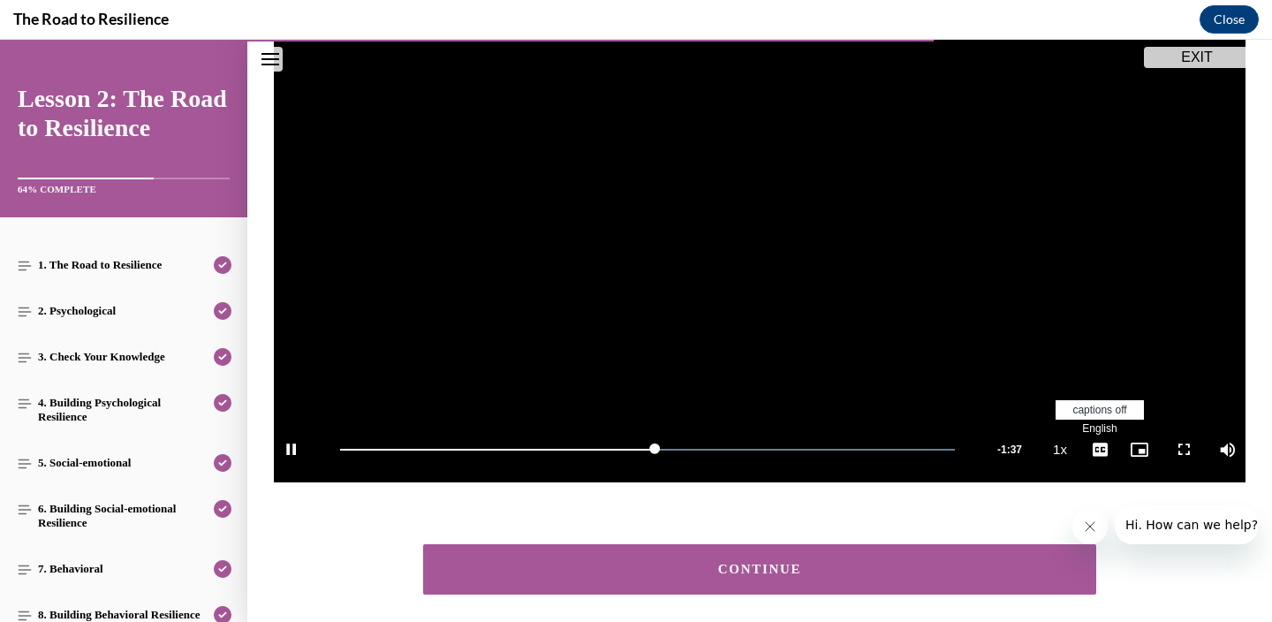
click at [1087, 527] on icon "Close message from company" at bounding box center [1090, 526] width 14 height 14
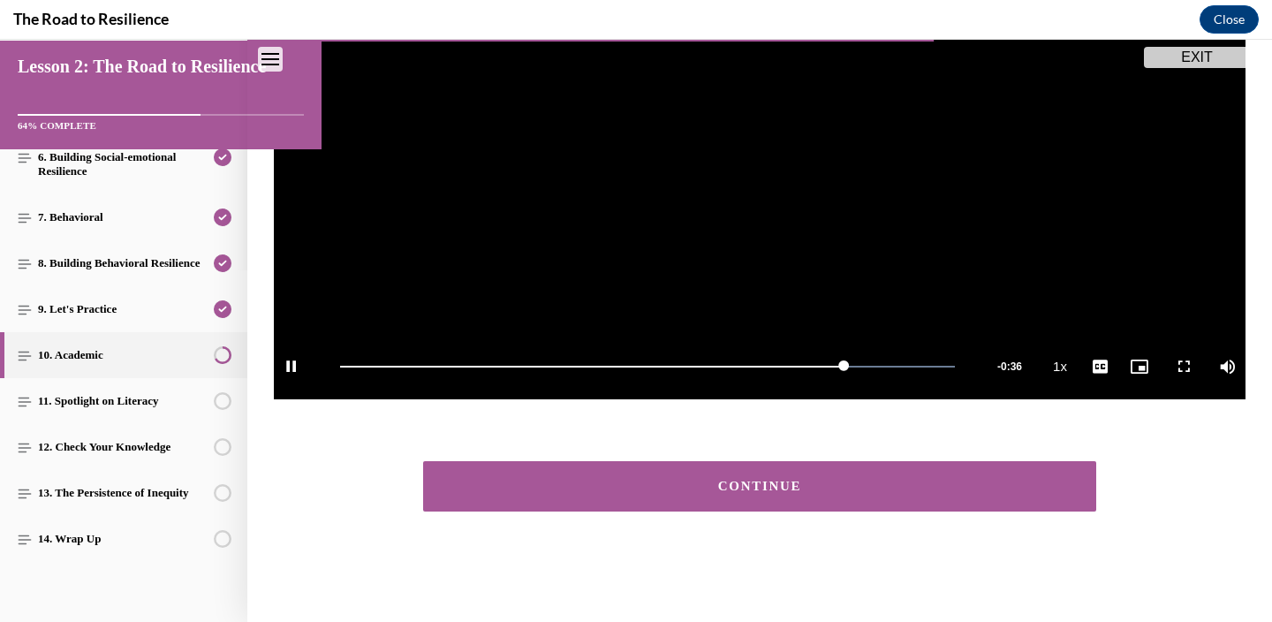
scroll to position [463, 0]
click at [833, 473] on button "CONTINUE" at bounding box center [759, 486] width 673 height 50
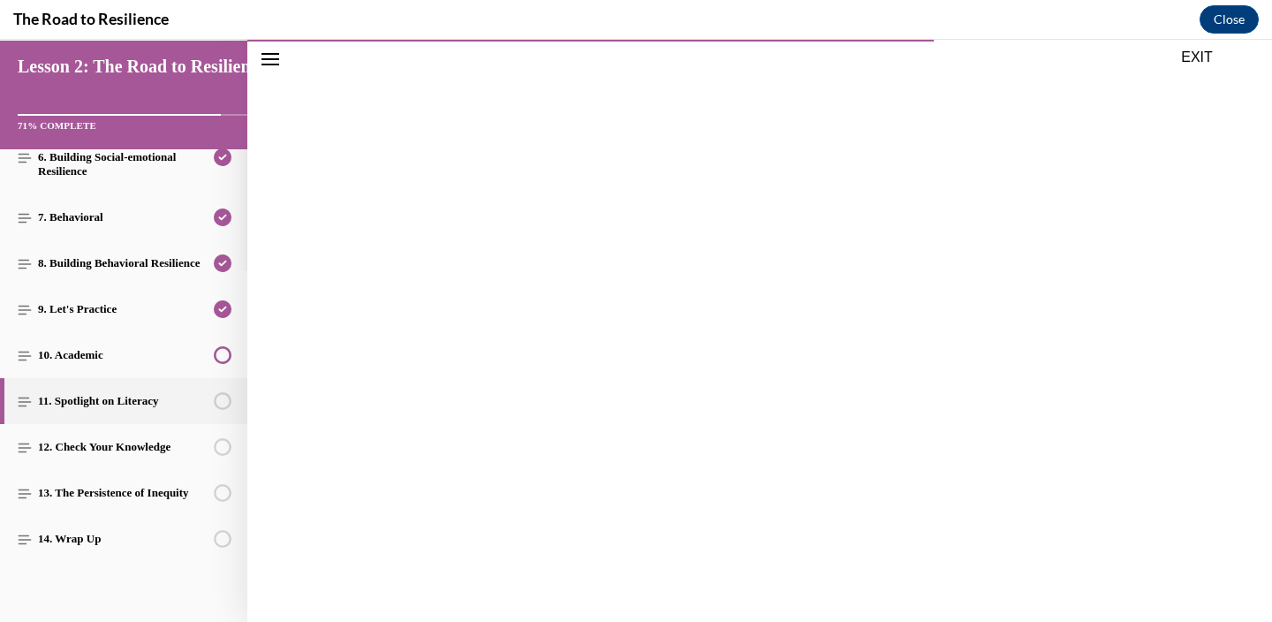
scroll to position [409, 0]
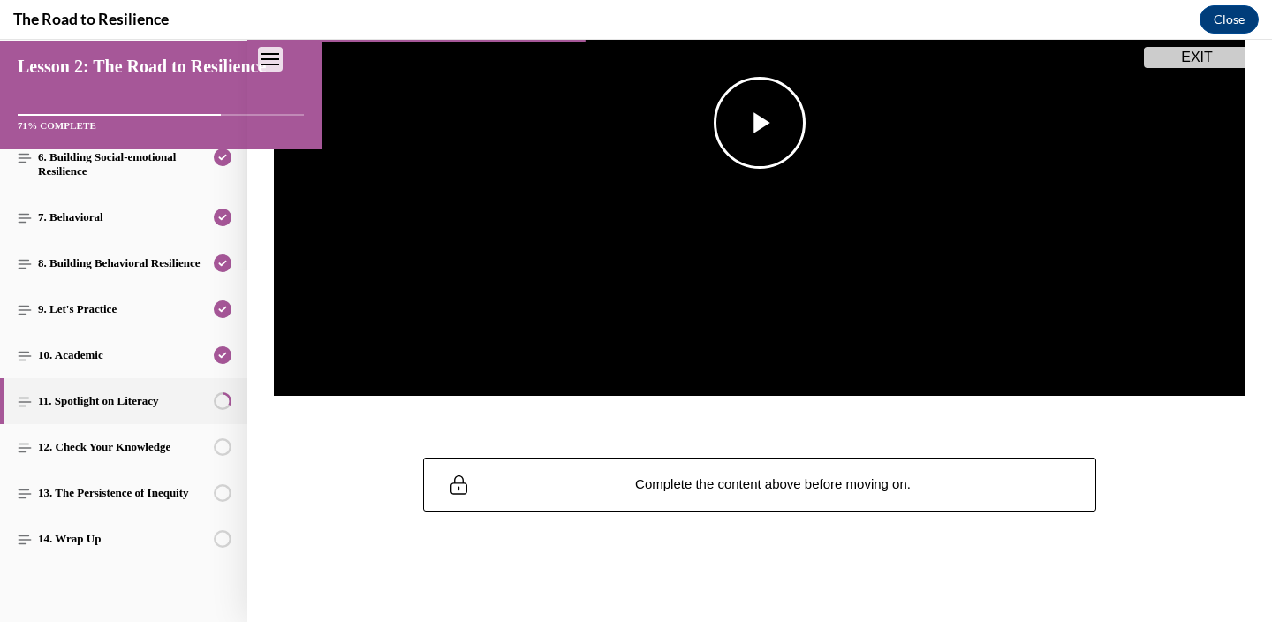
click at [760, 123] on span "Video player" at bounding box center [760, 123] width 0 height 0
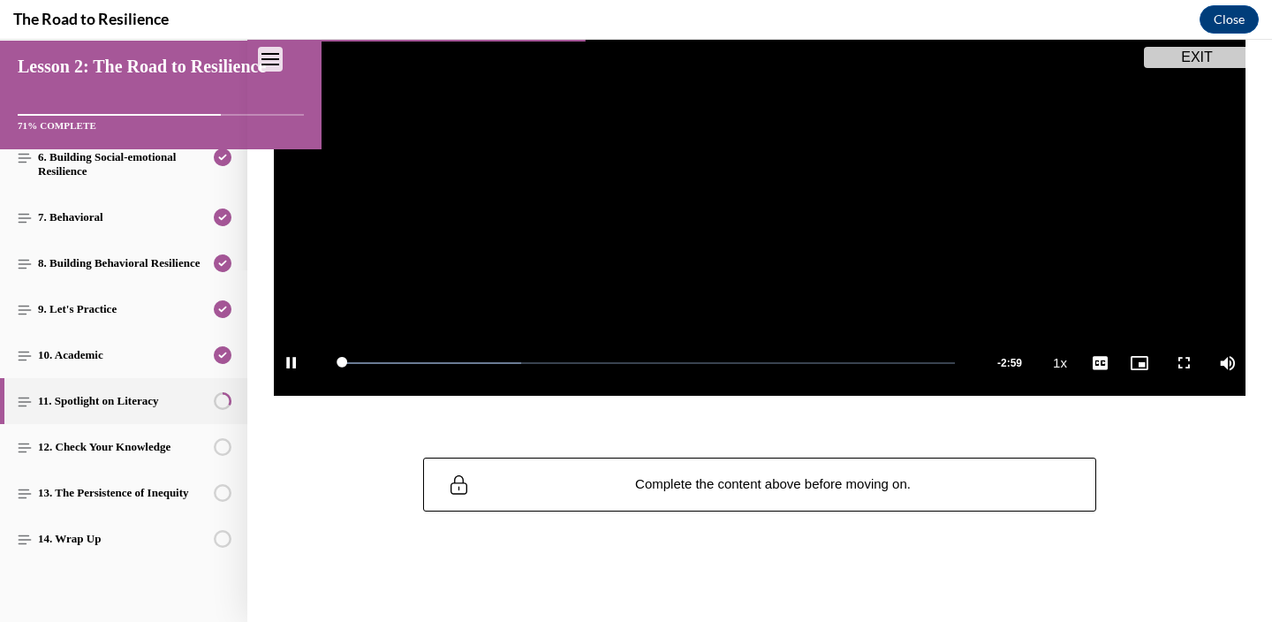
scroll to position [462, 0]
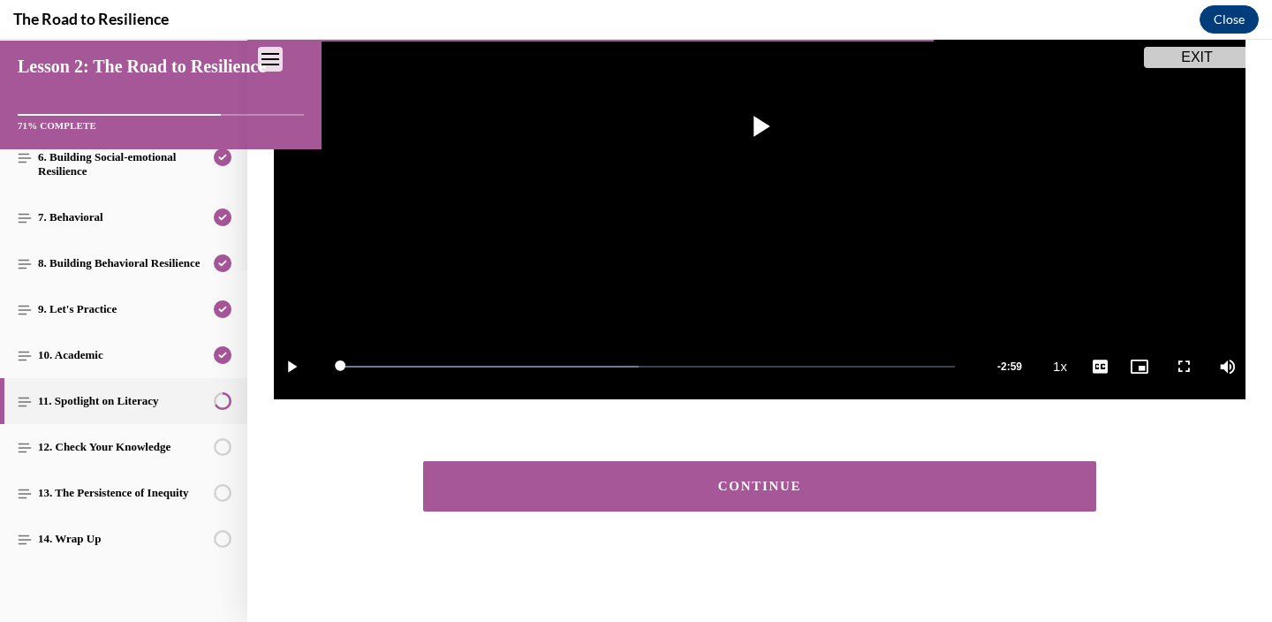
click at [804, 484] on div "CONTINUE" at bounding box center [759, 486] width 618 height 13
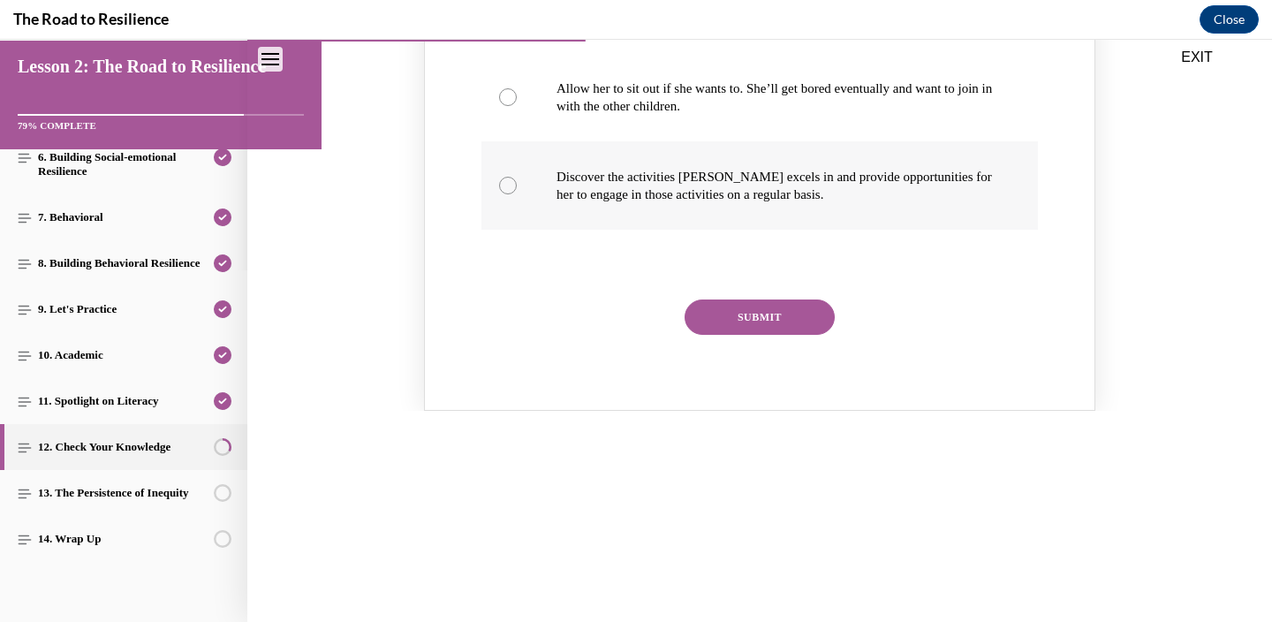
scroll to position [482, 0]
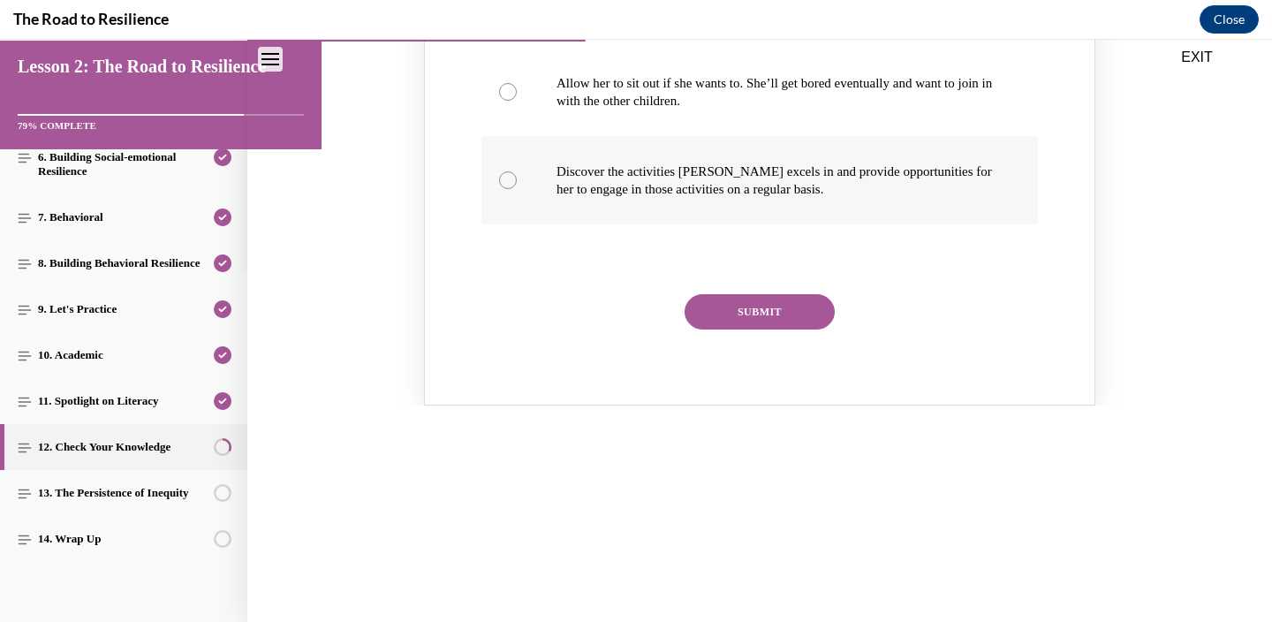
click at [751, 224] on label "Discover the activities Mattison excels in and provide opportunities for her to…" at bounding box center [759, 180] width 556 height 88
click at [517, 189] on input "Discover the activities Mattison excels in and provide opportunities for her to…" at bounding box center [508, 180] width 18 height 18
radio input "true"
click at [744, 356] on div "“Mattison never wants to participate in classroom activities. I think it may be…" at bounding box center [759, 109] width 563 height 494
click at [732, 329] on button "SUBMIT" at bounding box center [759, 311] width 150 height 35
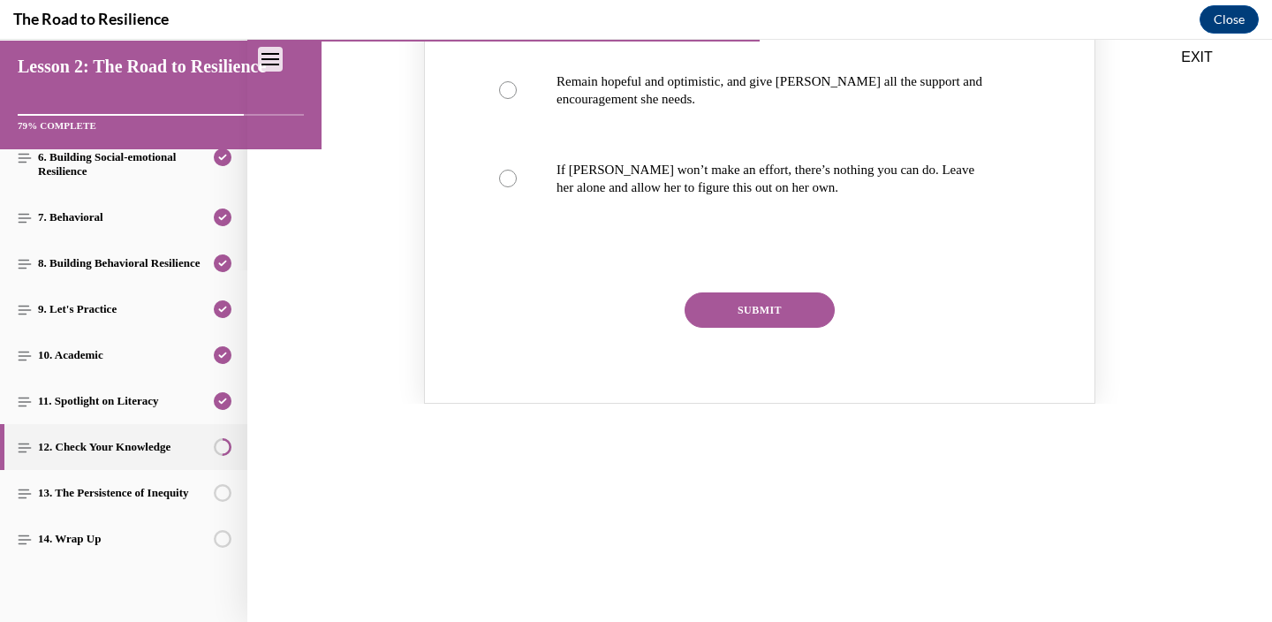
scroll to position [1258, 0]
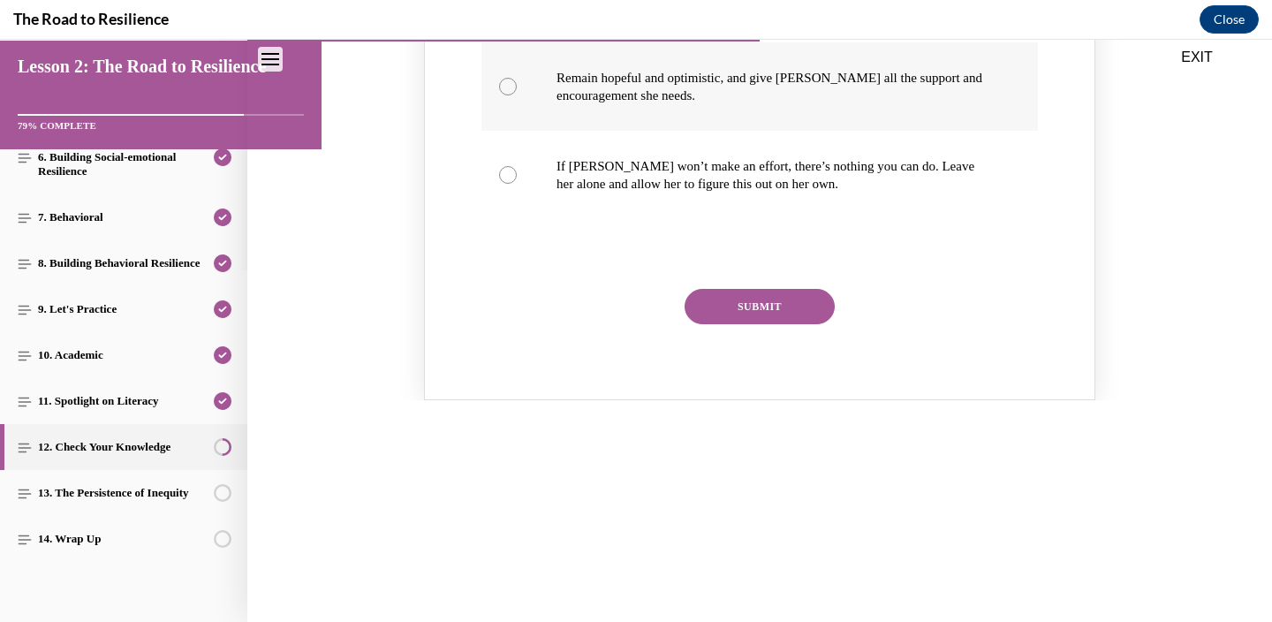
click at [623, 104] on p "Remain hopeful and optimistic, and give Alyson all the support and encouragemen…" at bounding box center [774, 86] width 437 height 35
click at [517, 95] on input "Remain hopeful and optimistic, and give Alyson all the support and encouragemen…" at bounding box center [508, 87] width 18 height 18
radio input "true"
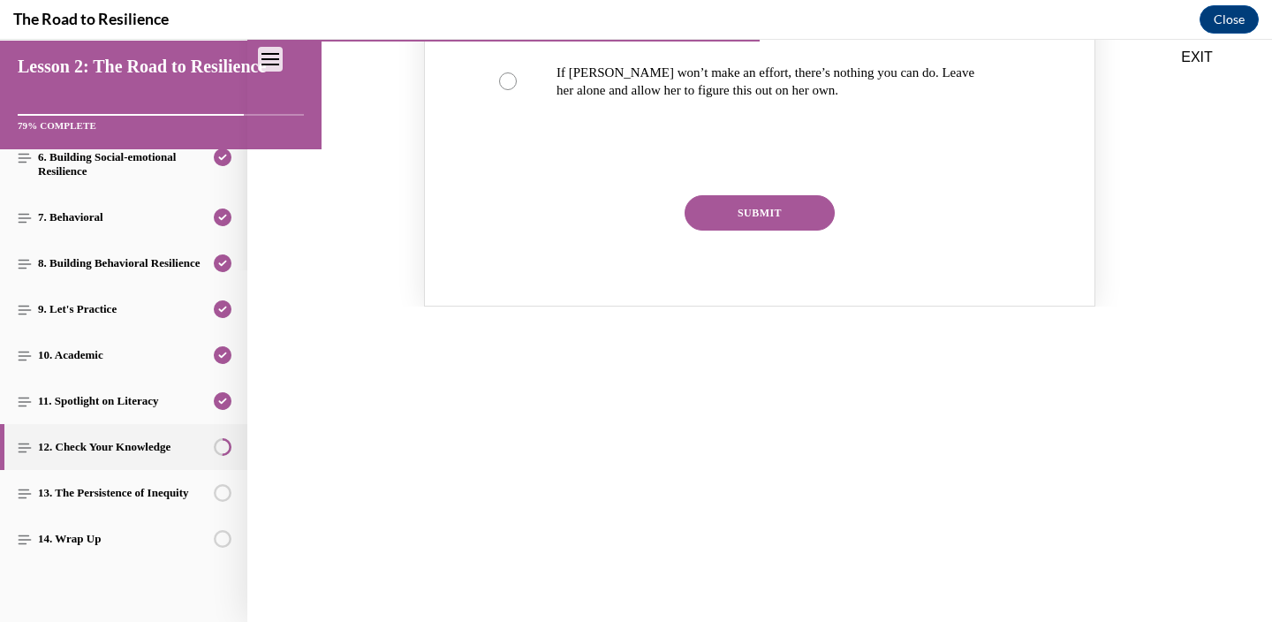
scroll to position [1359, 0]
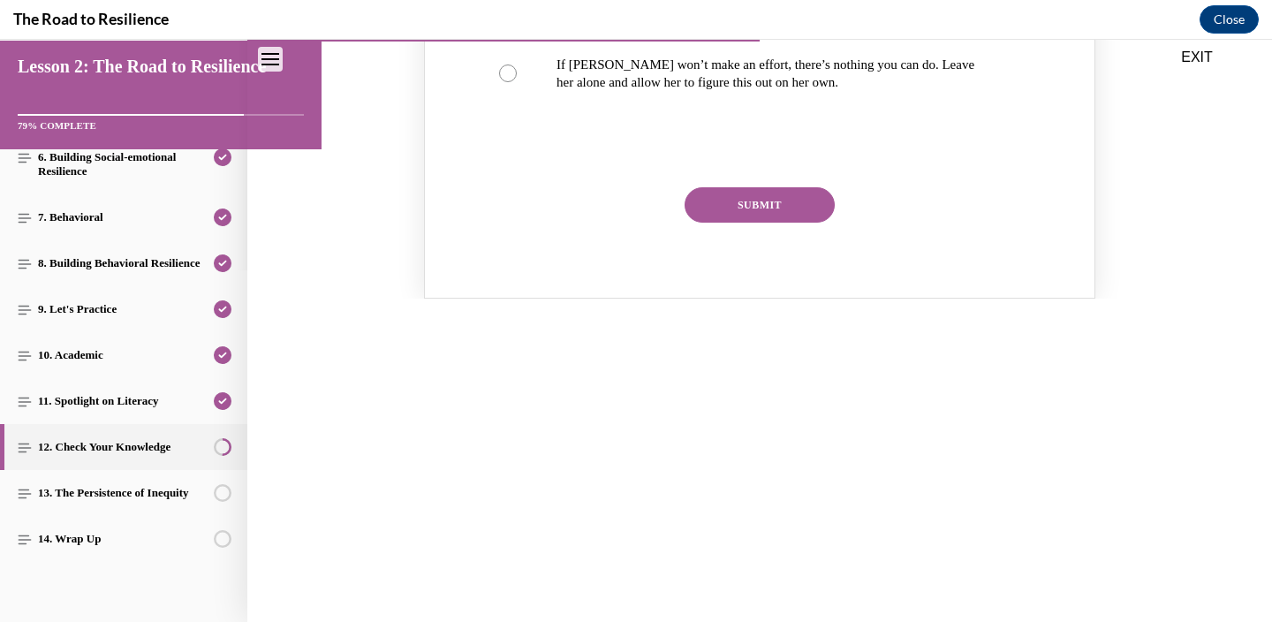
click at [741, 223] on button "SUBMIT" at bounding box center [759, 204] width 150 height 35
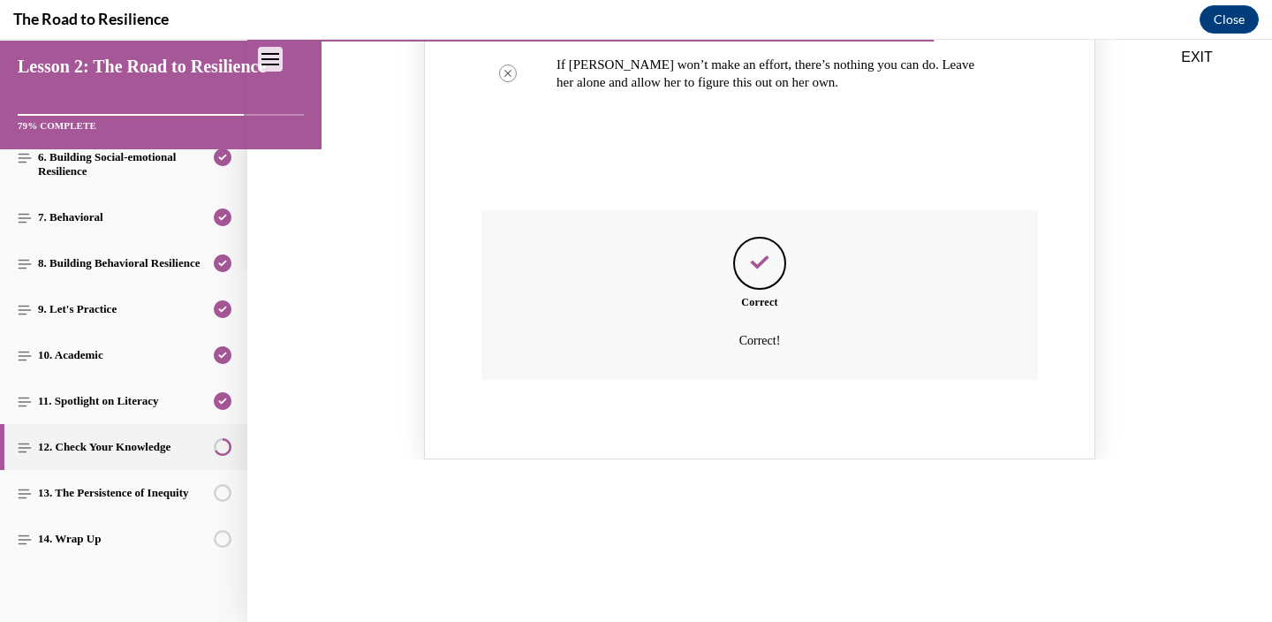
click at [734, 223] on button "SUBMIT" at bounding box center [759, 204] width 150 height 35
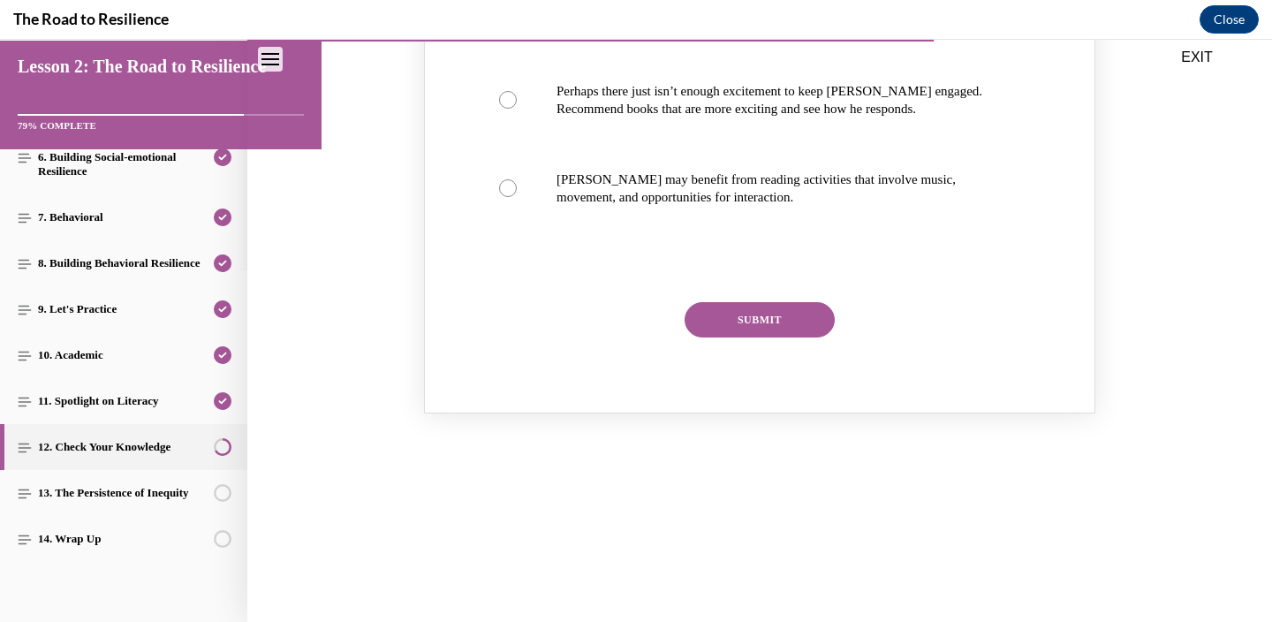
scroll to position [2105, 0]
click at [677, 206] on p "Harrison may benefit from reading activities that involve music, movement, and …" at bounding box center [774, 187] width 437 height 35
click at [517, 197] on input "Harrison may benefit from reading activities that involve music, movement, and …" at bounding box center [508, 188] width 18 height 18
radio input "true"
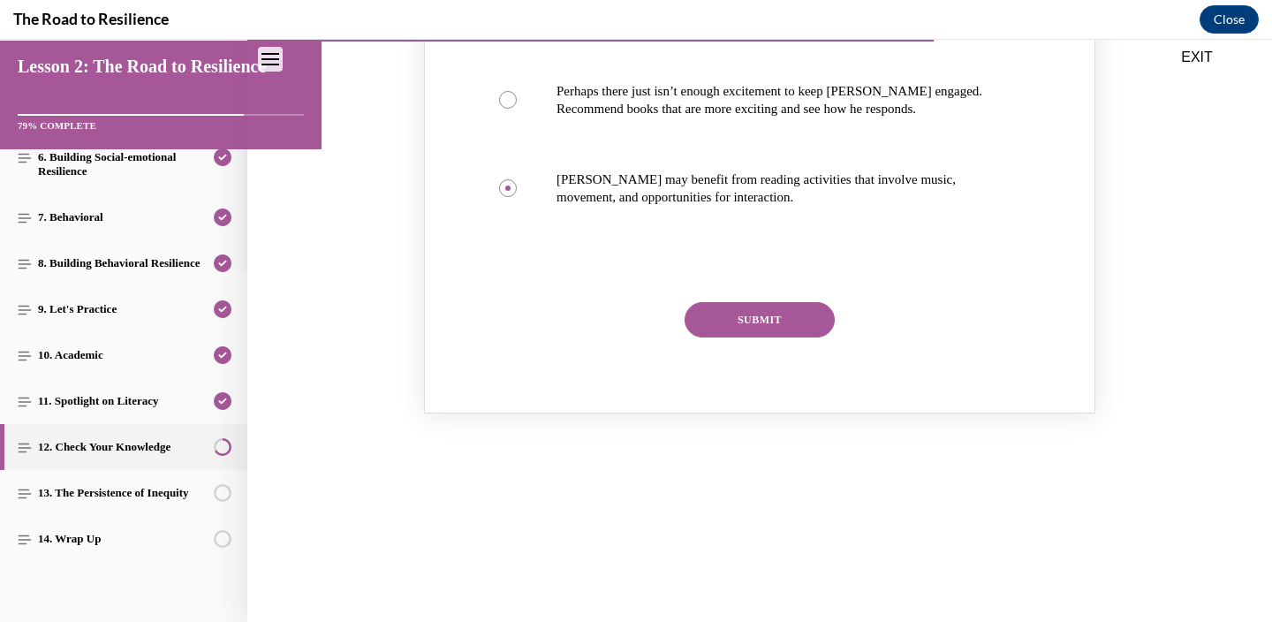
click at [729, 337] on button "SUBMIT" at bounding box center [759, 319] width 150 height 35
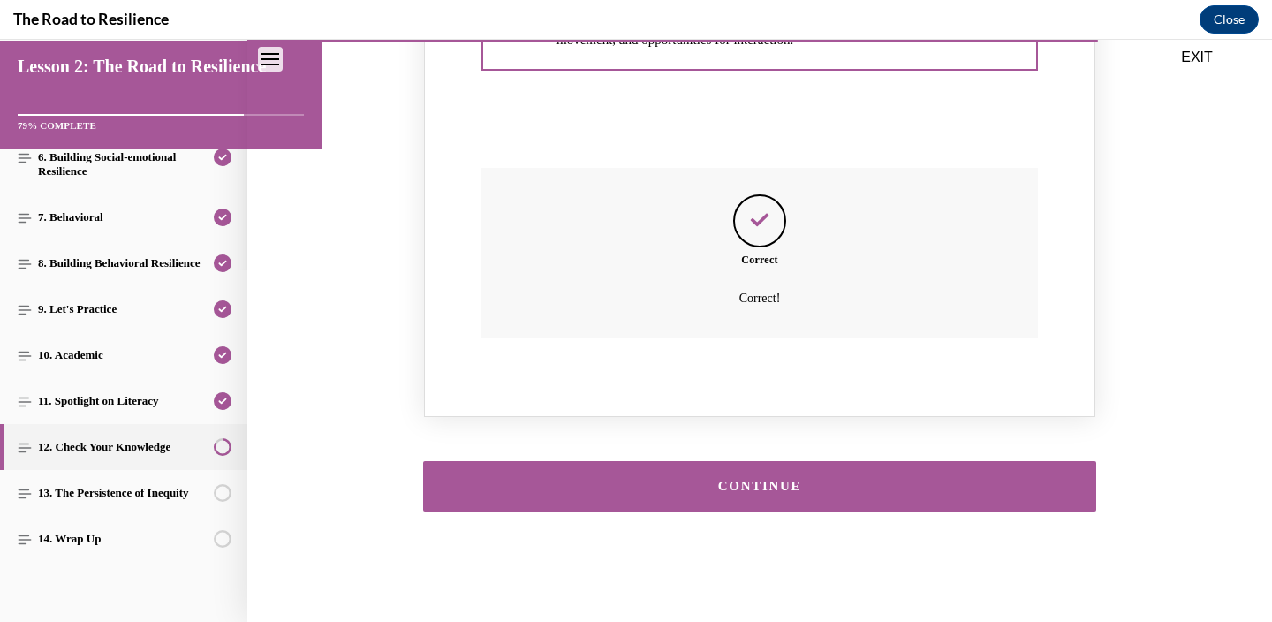
scroll to position [2651, 0]
click at [718, 486] on div "CONTINUE" at bounding box center [759, 486] width 618 height 13
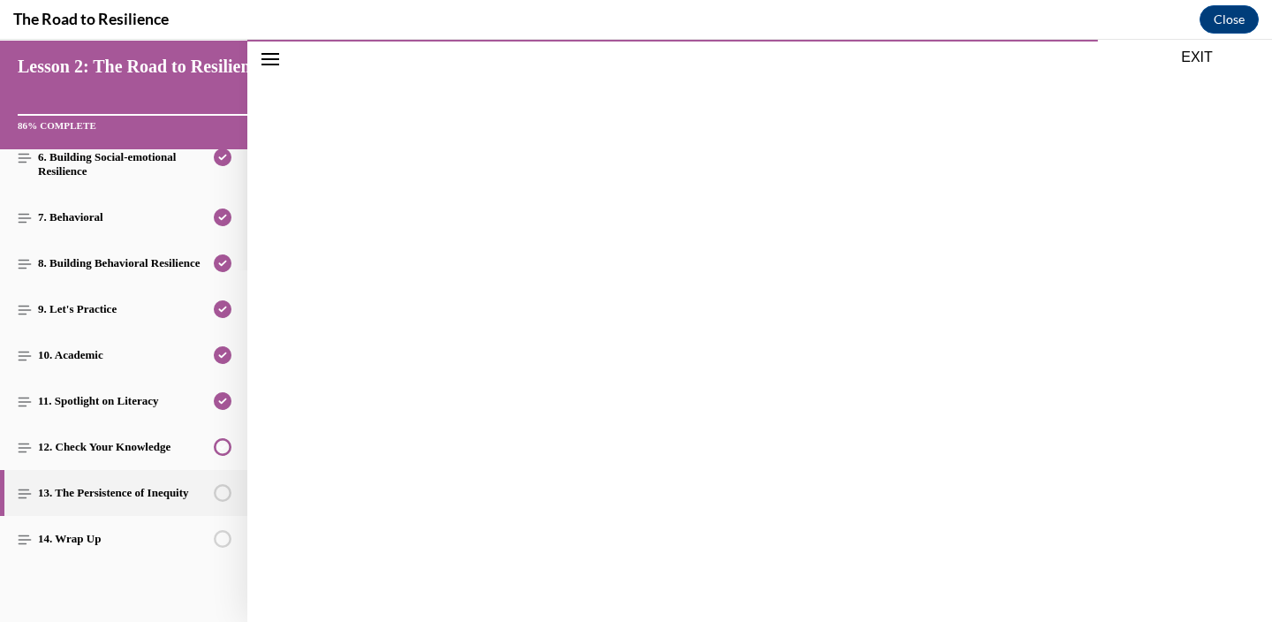
scroll to position [2597, 0]
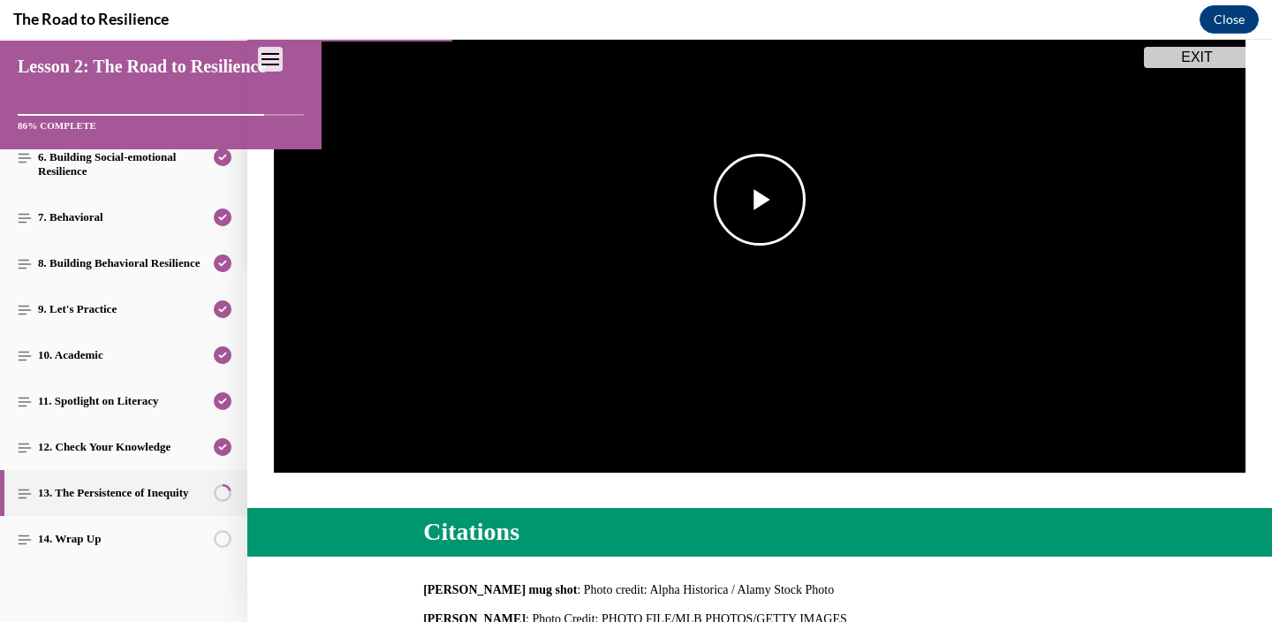
click at [760, 200] on span "Video player" at bounding box center [760, 200] width 0 height 0
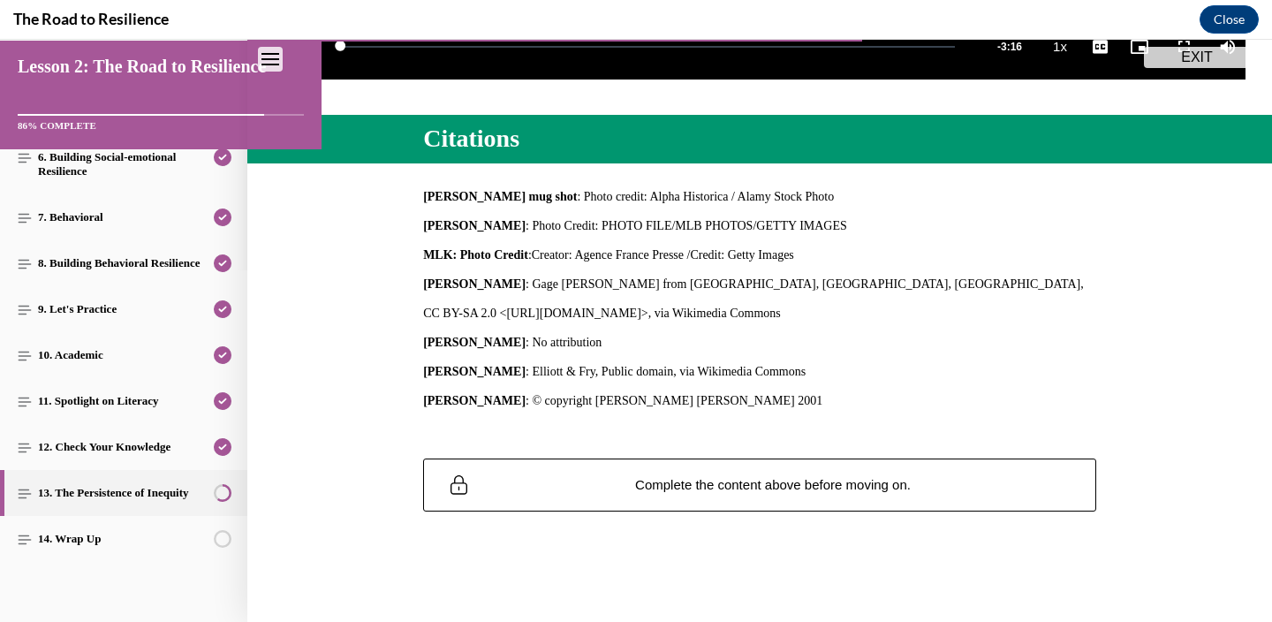
scroll to position [808, 0]
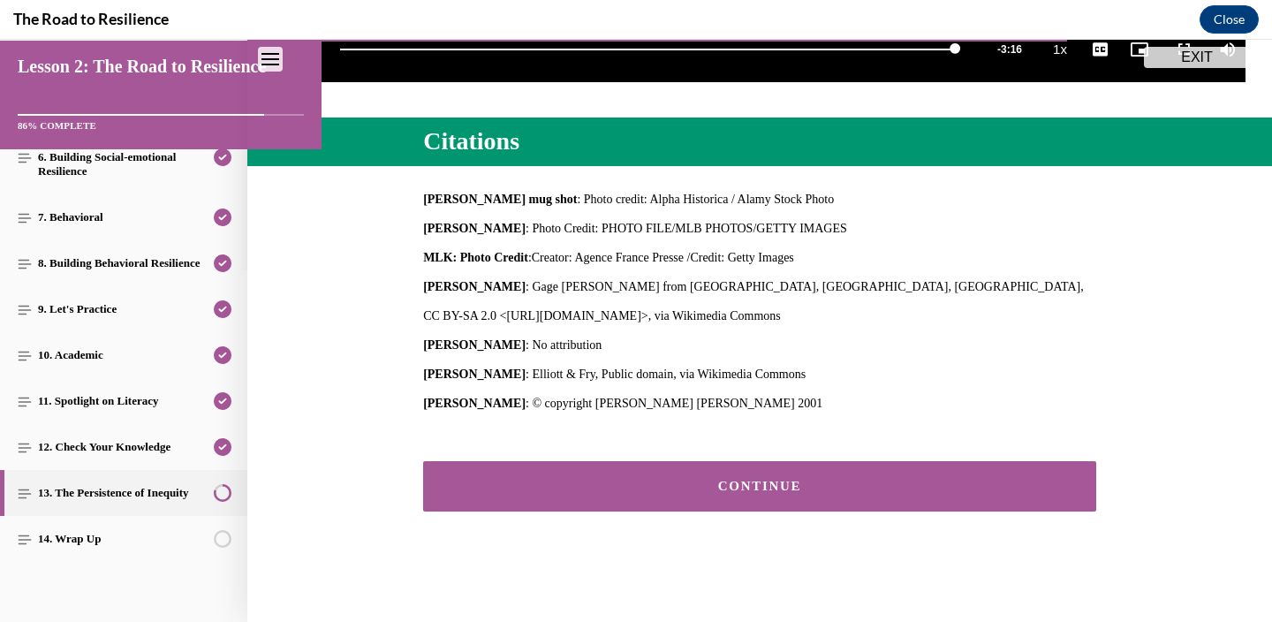
click at [675, 474] on button "CONTINUE" at bounding box center [759, 486] width 673 height 50
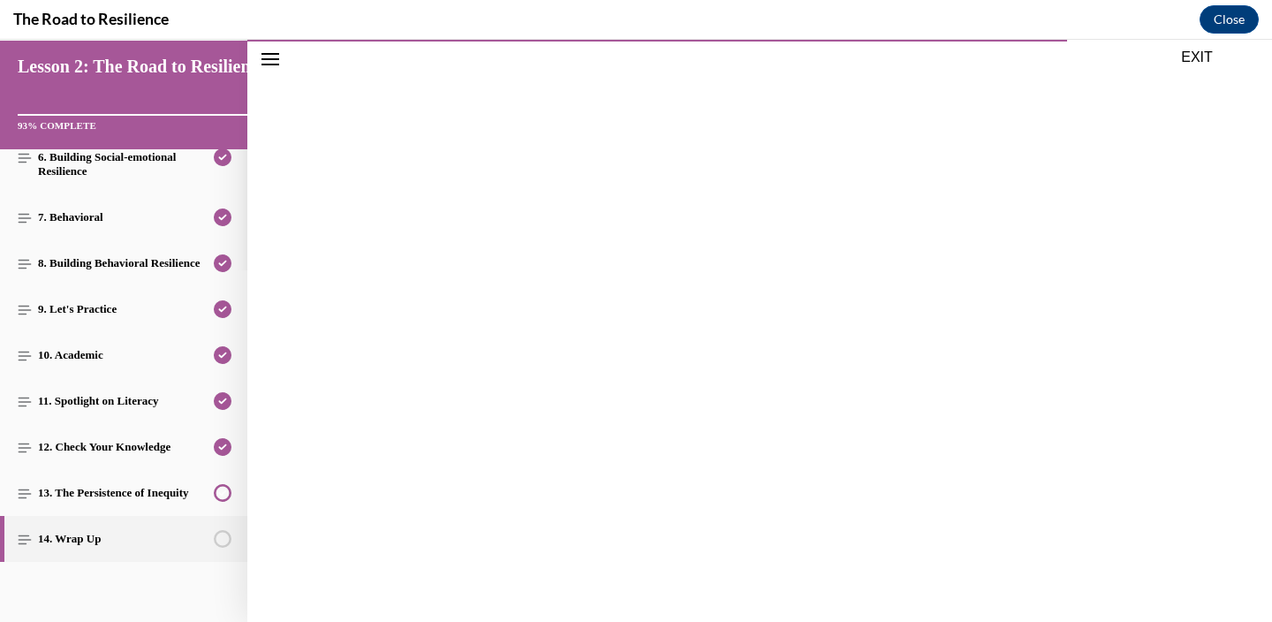
scroll to position [755, 0]
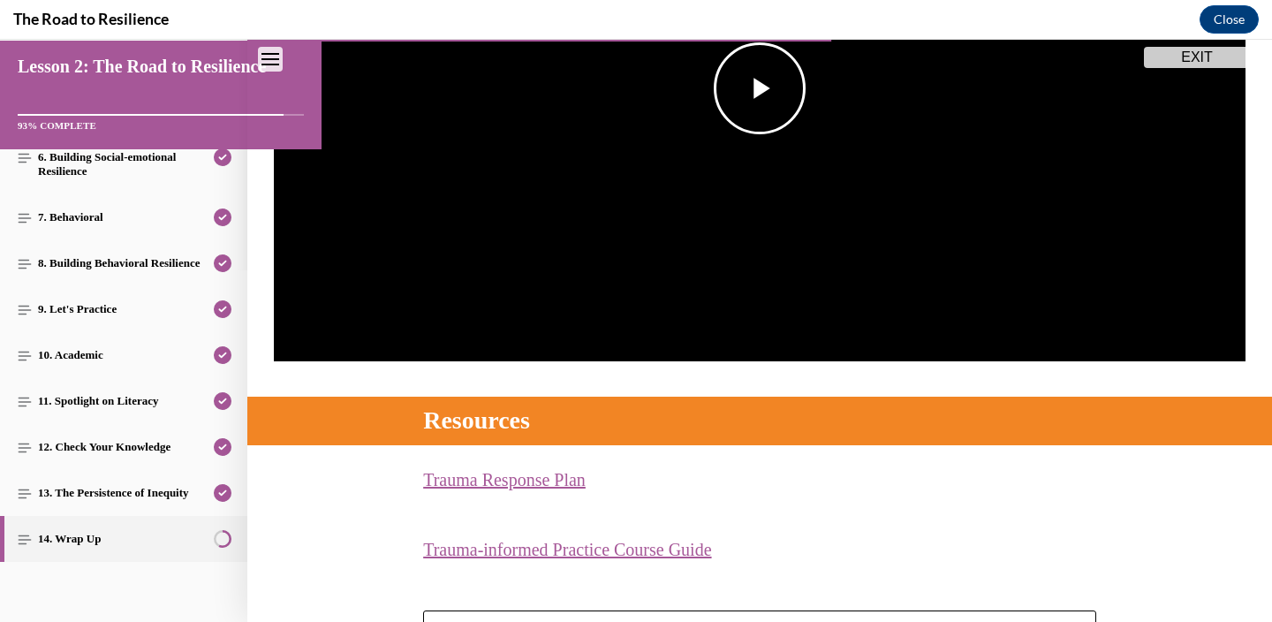
click at [760, 88] on span "Video player" at bounding box center [760, 88] width 0 height 0
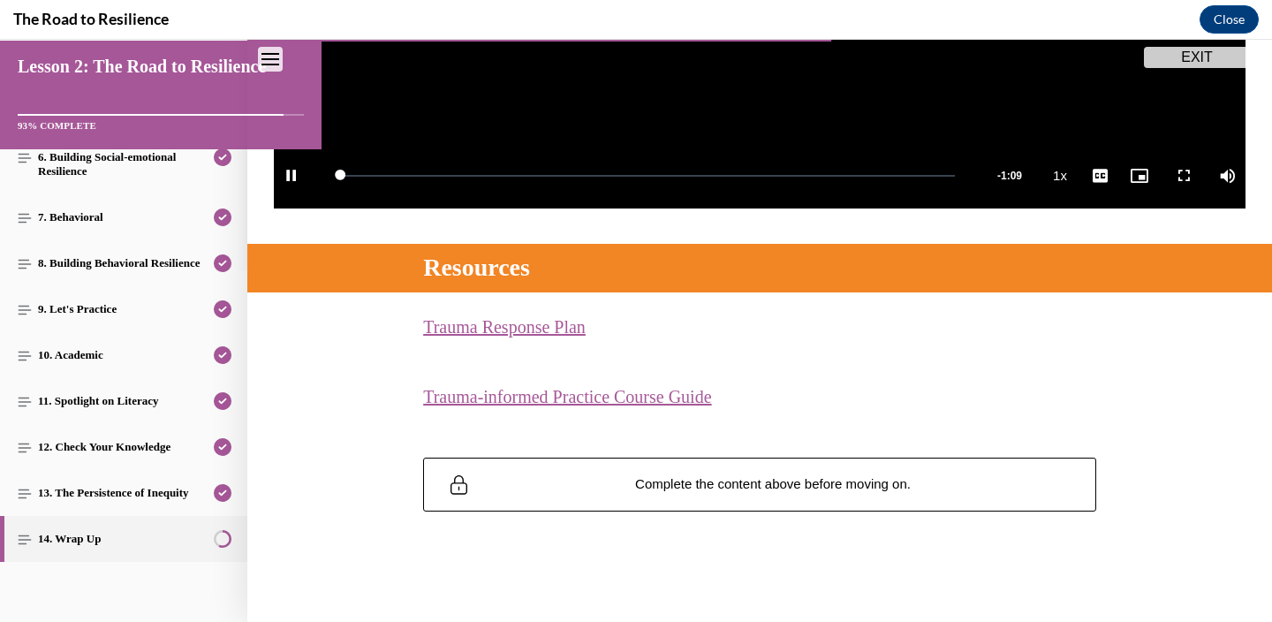
scroll to position [669, 0]
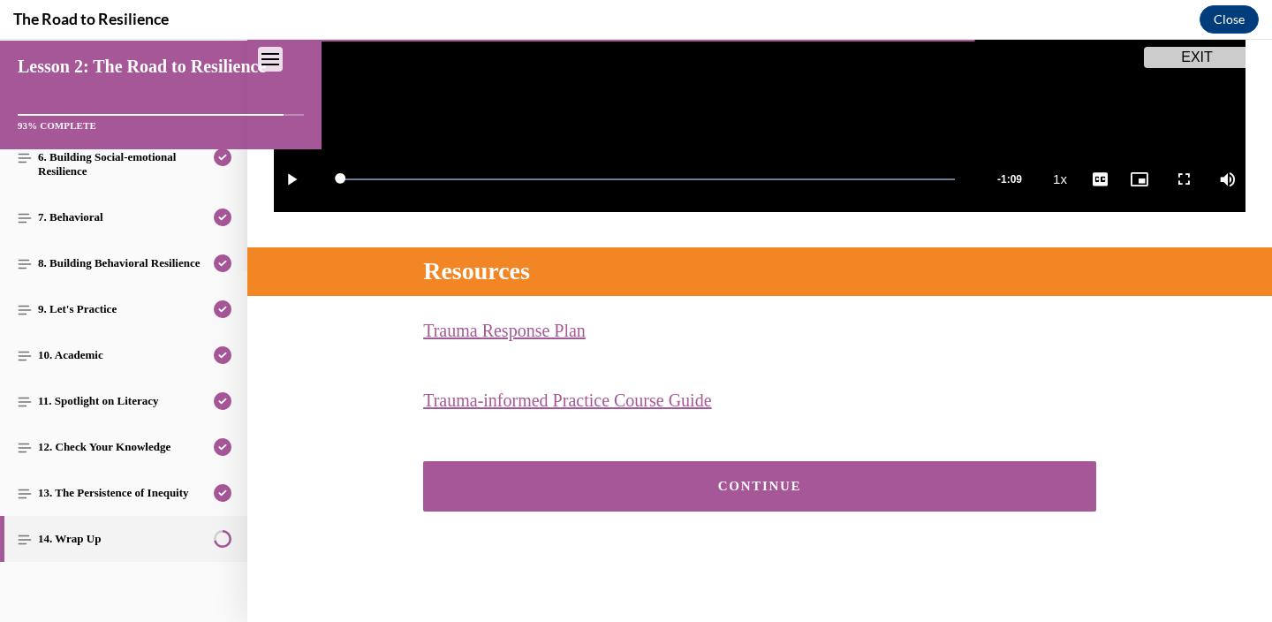
click at [601, 538] on div "CONTINUE" at bounding box center [759, 486] width 1024 height 103
click at [607, 511] on button "CONTINUE" at bounding box center [759, 486] width 673 height 50
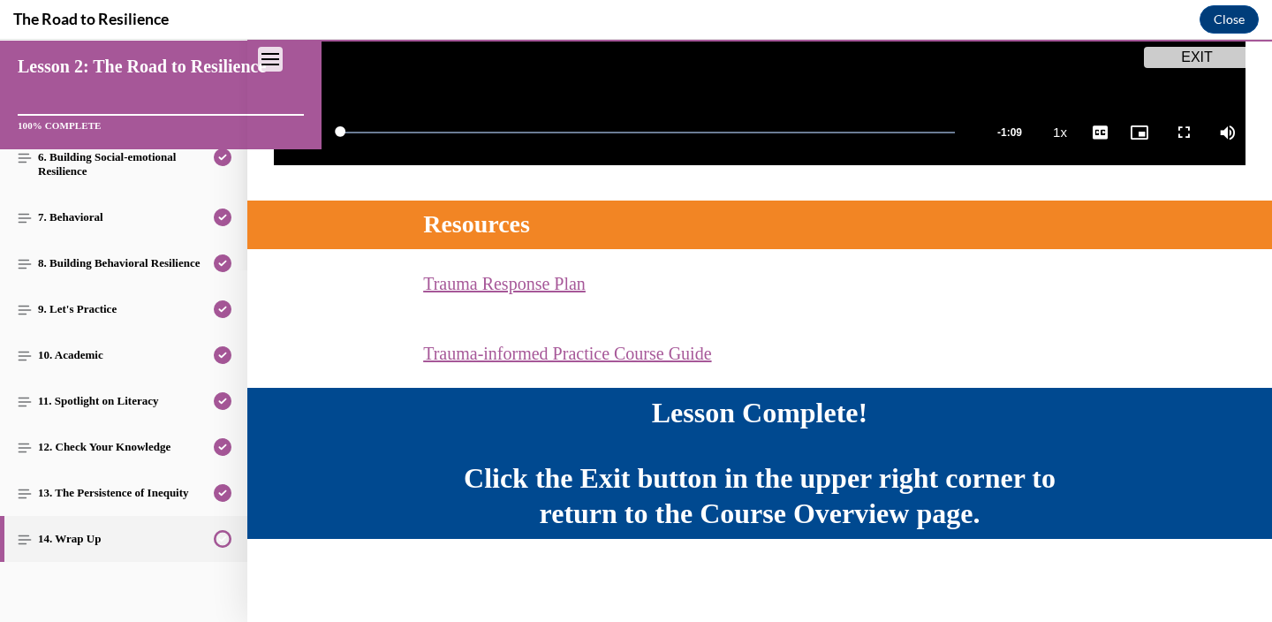
scroll to position [812, 0]
click at [571, 415] on div "Lesson Complete! Click the Exit button in the upper right corner to return to t…" at bounding box center [759, 463] width 673 height 136
click at [1234, 4] on div "The Road to Resilience Close" at bounding box center [636, 20] width 1272 height 40
click at [1214, 27] on button "Close" at bounding box center [1228, 19] width 59 height 28
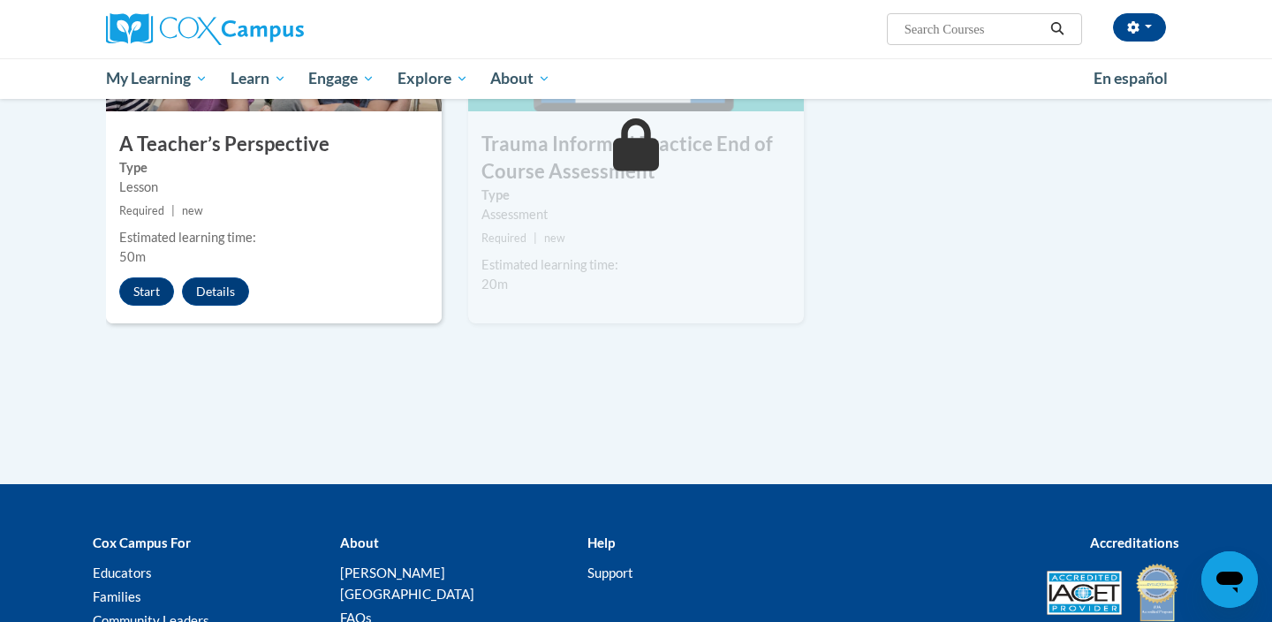
scroll to position [1022, 0]
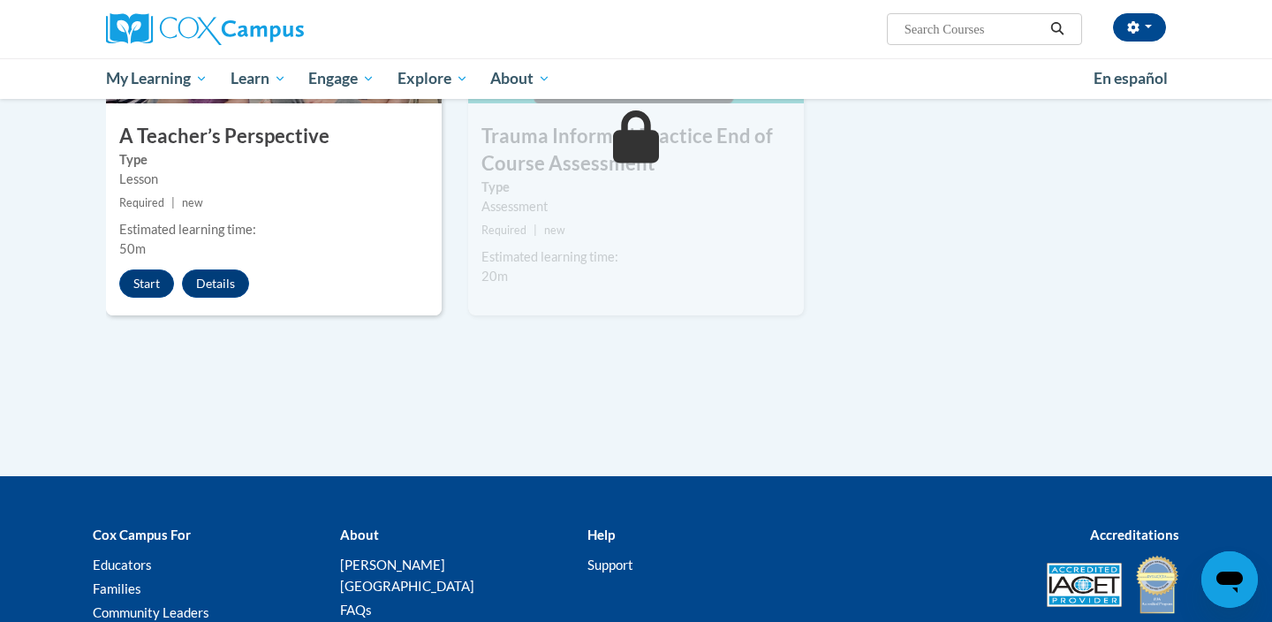
click at [153, 297] on div "4 A Teacher’s Perspective Type Lesson Required | new Estimated learning time: 5…" at bounding box center [274, 121] width 336 height 389
click at [144, 288] on button "Start" at bounding box center [146, 283] width 55 height 28
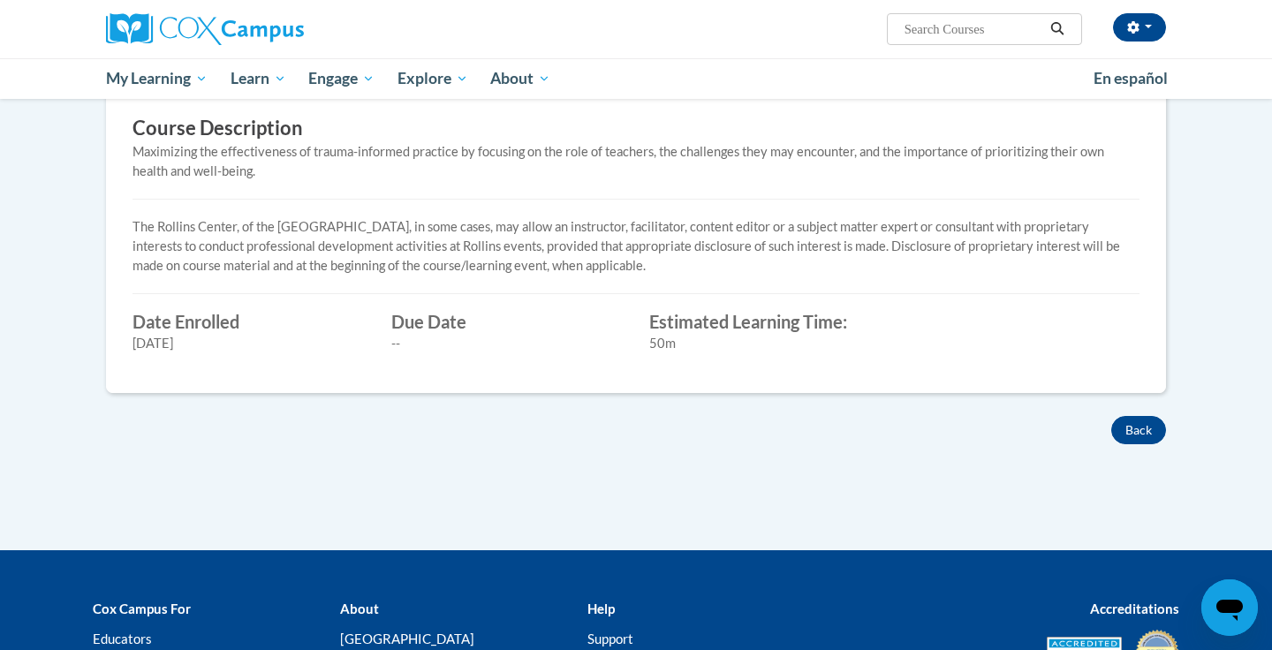
scroll to position [506, 0]
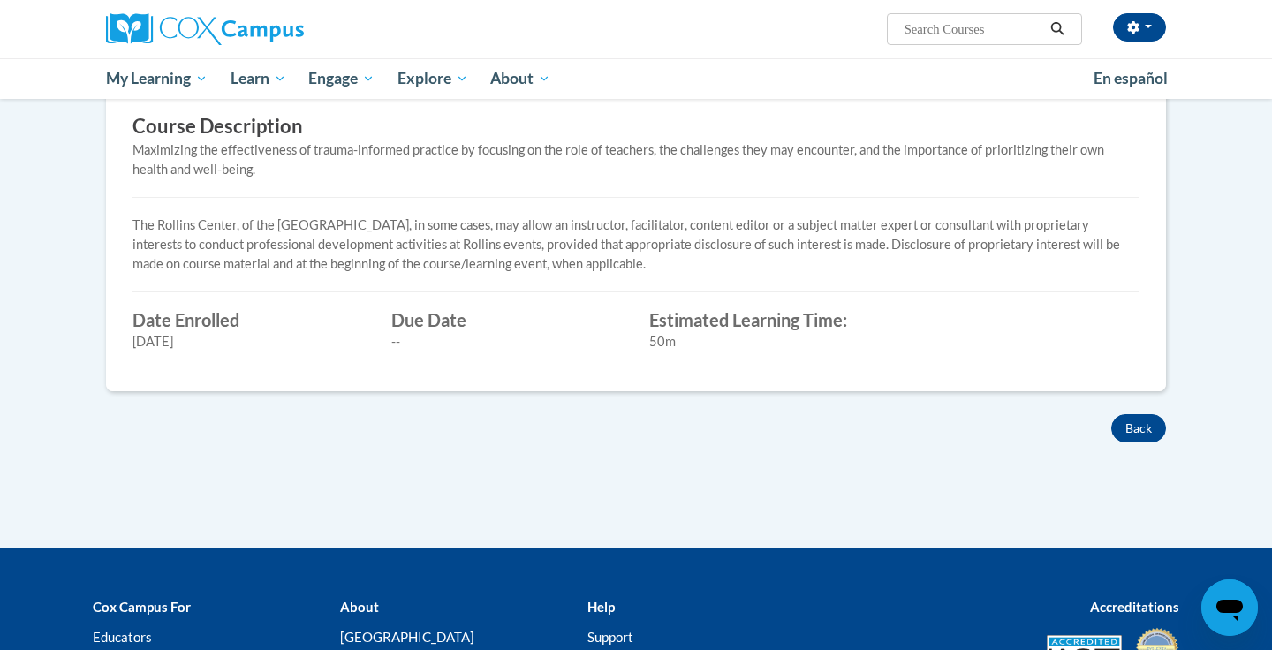
click at [782, 332] on div "50m" at bounding box center [765, 341] width 232 height 19
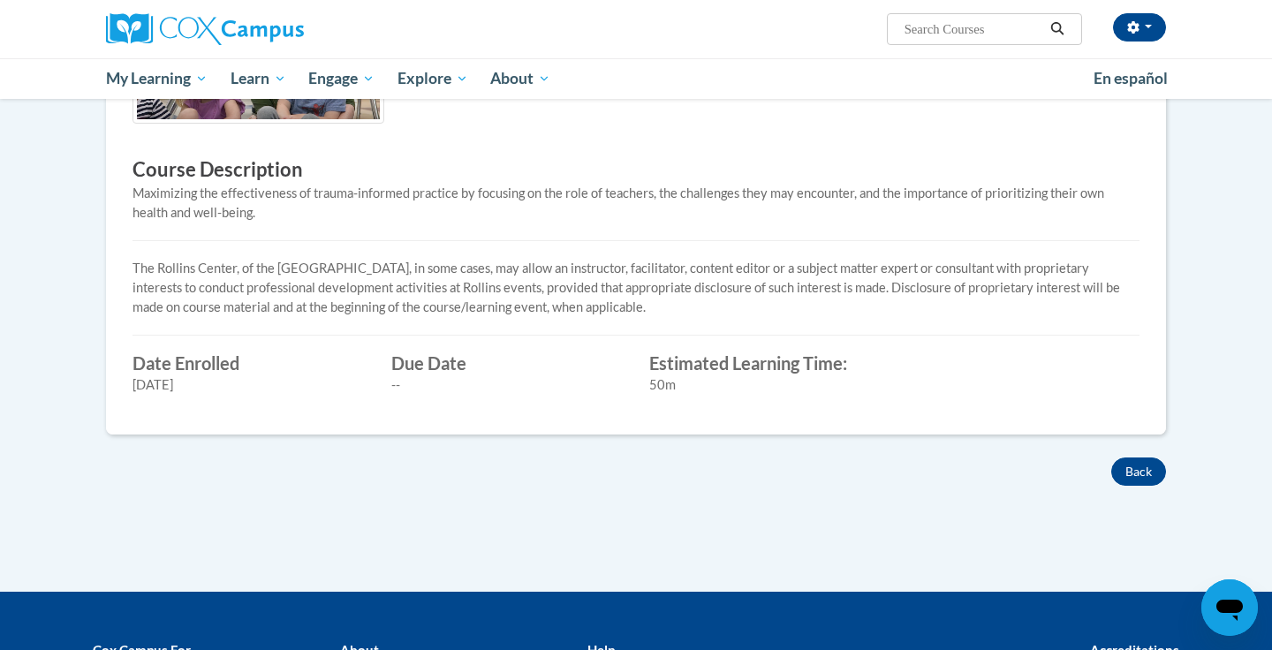
scroll to position [548, 0]
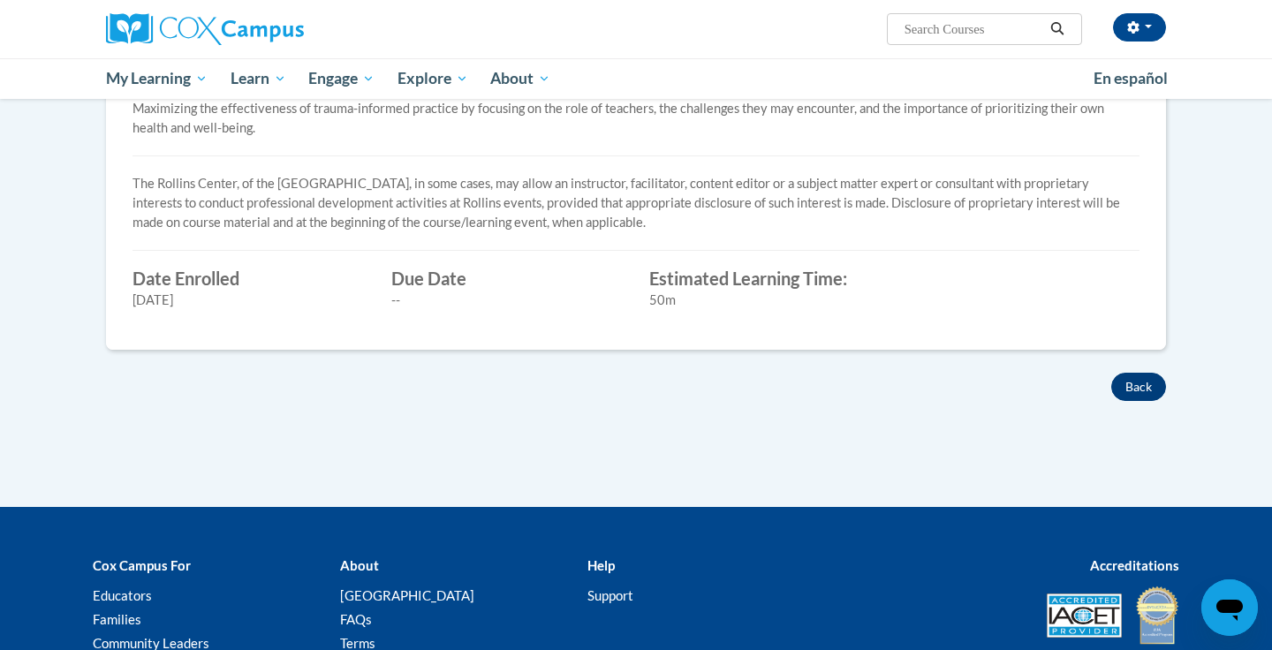
click at [1122, 373] on button "Back" at bounding box center [1138, 387] width 55 height 28
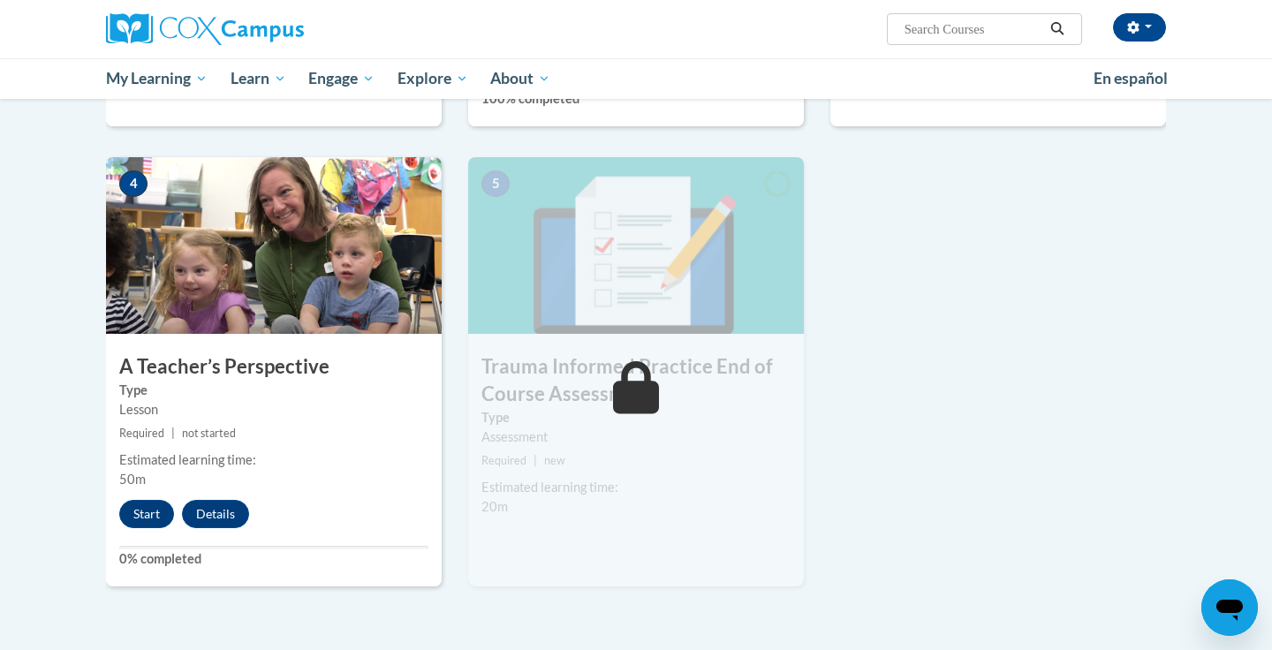
scroll to position [811, 0]
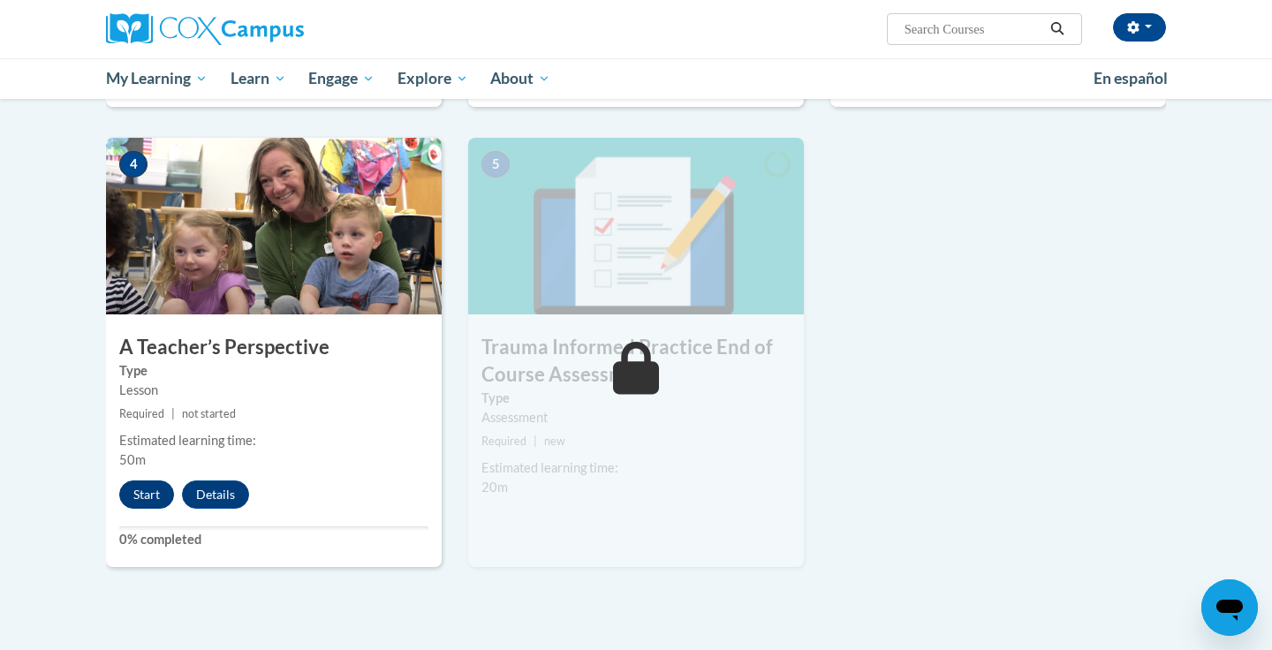
click at [145, 498] on button "Start" at bounding box center [146, 494] width 55 height 28
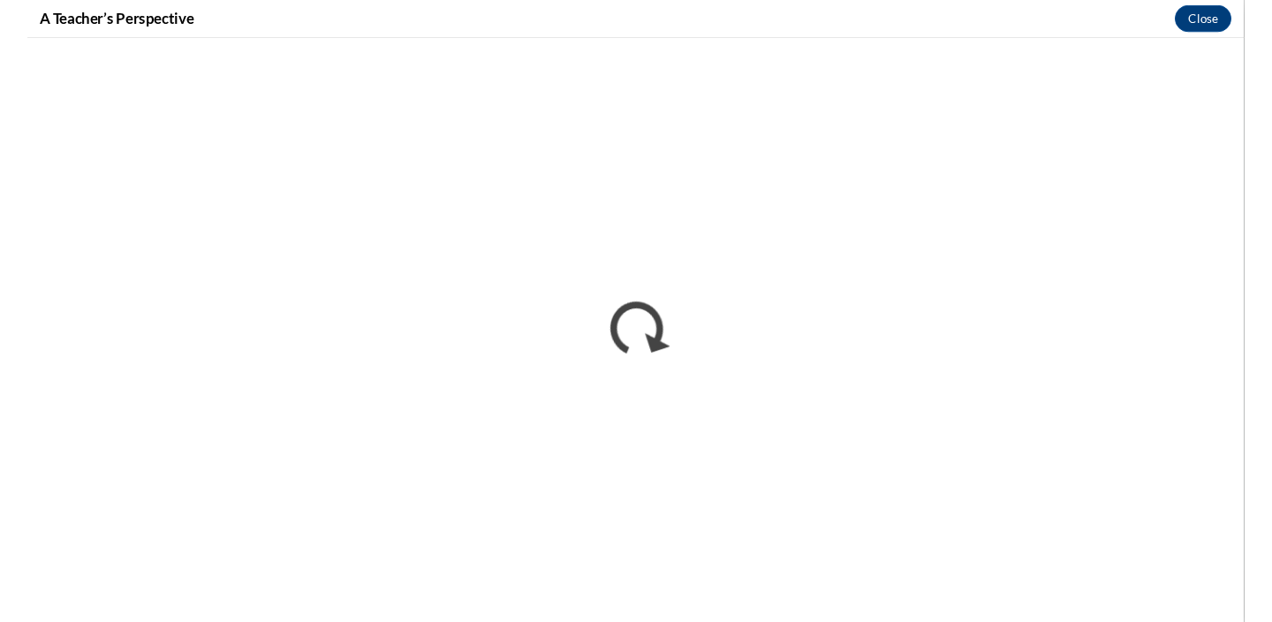
scroll to position [0, 0]
click at [907, 13] on div "A Teacher’s Perspective Close" at bounding box center [636, 20] width 1272 height 40
